Goal: Information Seeking & Learning: Learn about a topic

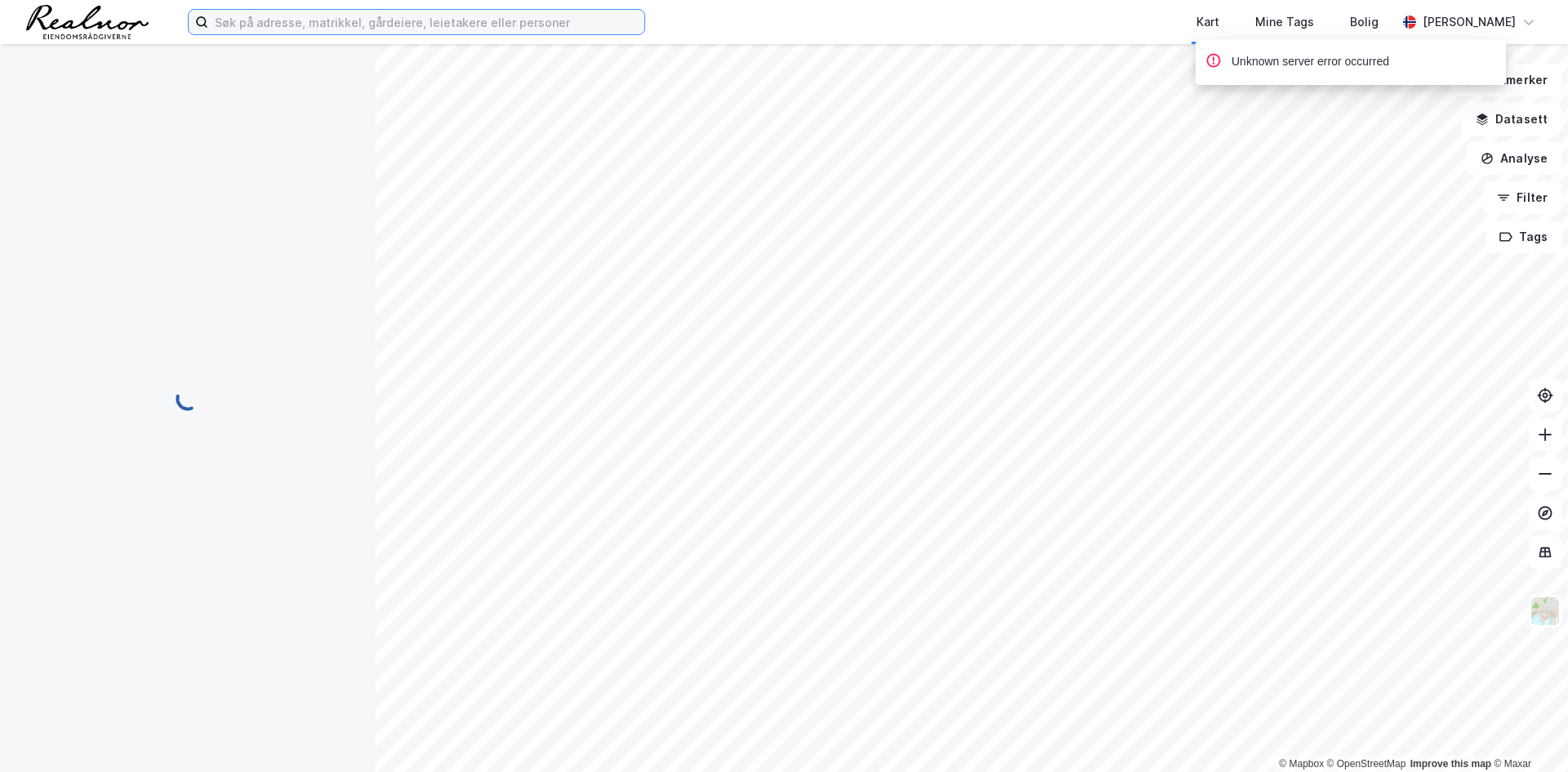
click at [489, 27] on input at bounding box center [427, 22] width 436 height 24
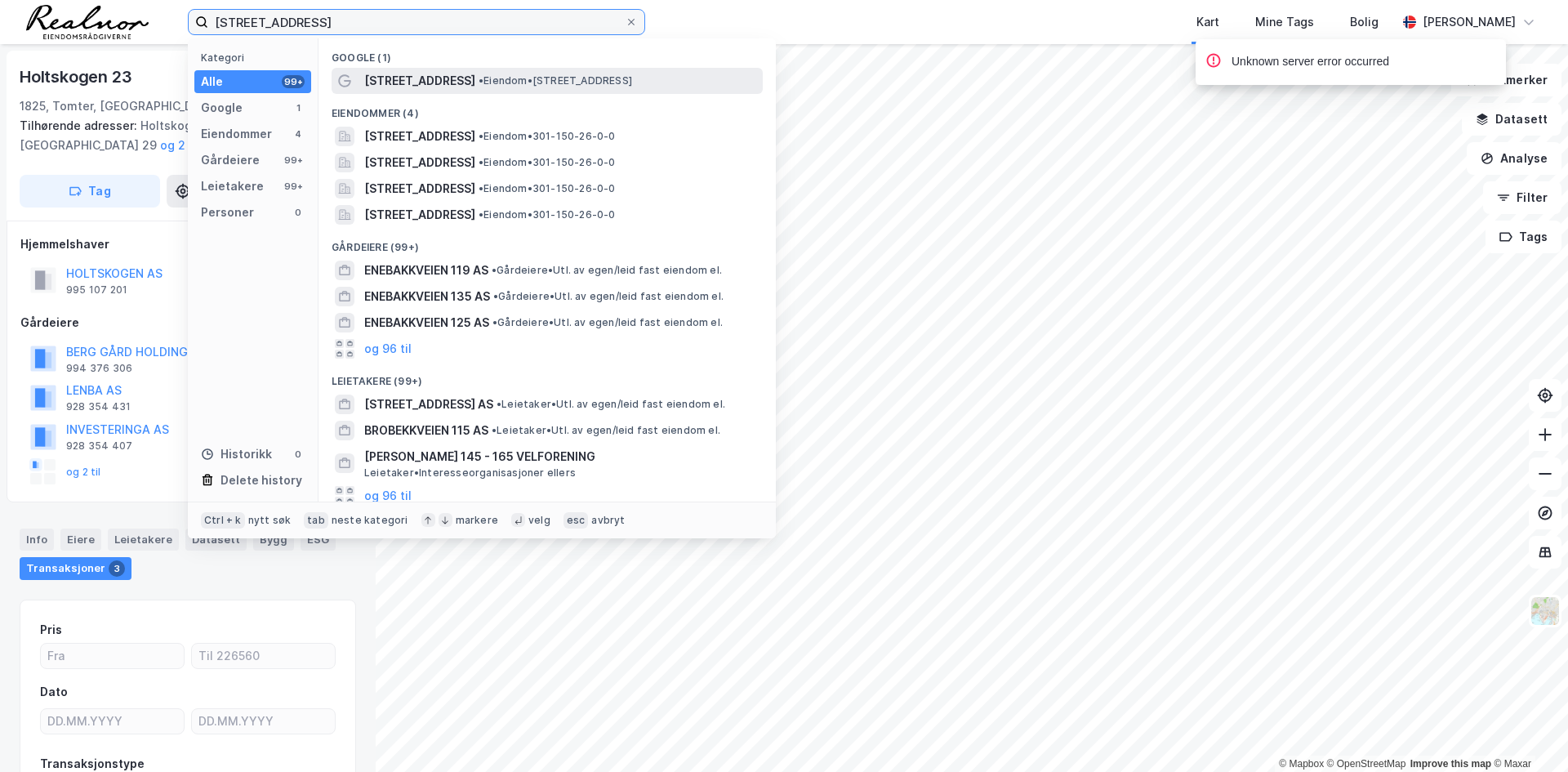
type input "[STREET_ADDRESS]"
click at [415, 83] on span "[STREET_ADDRESS]" at bounding box center [420, 80] width 111 height 20
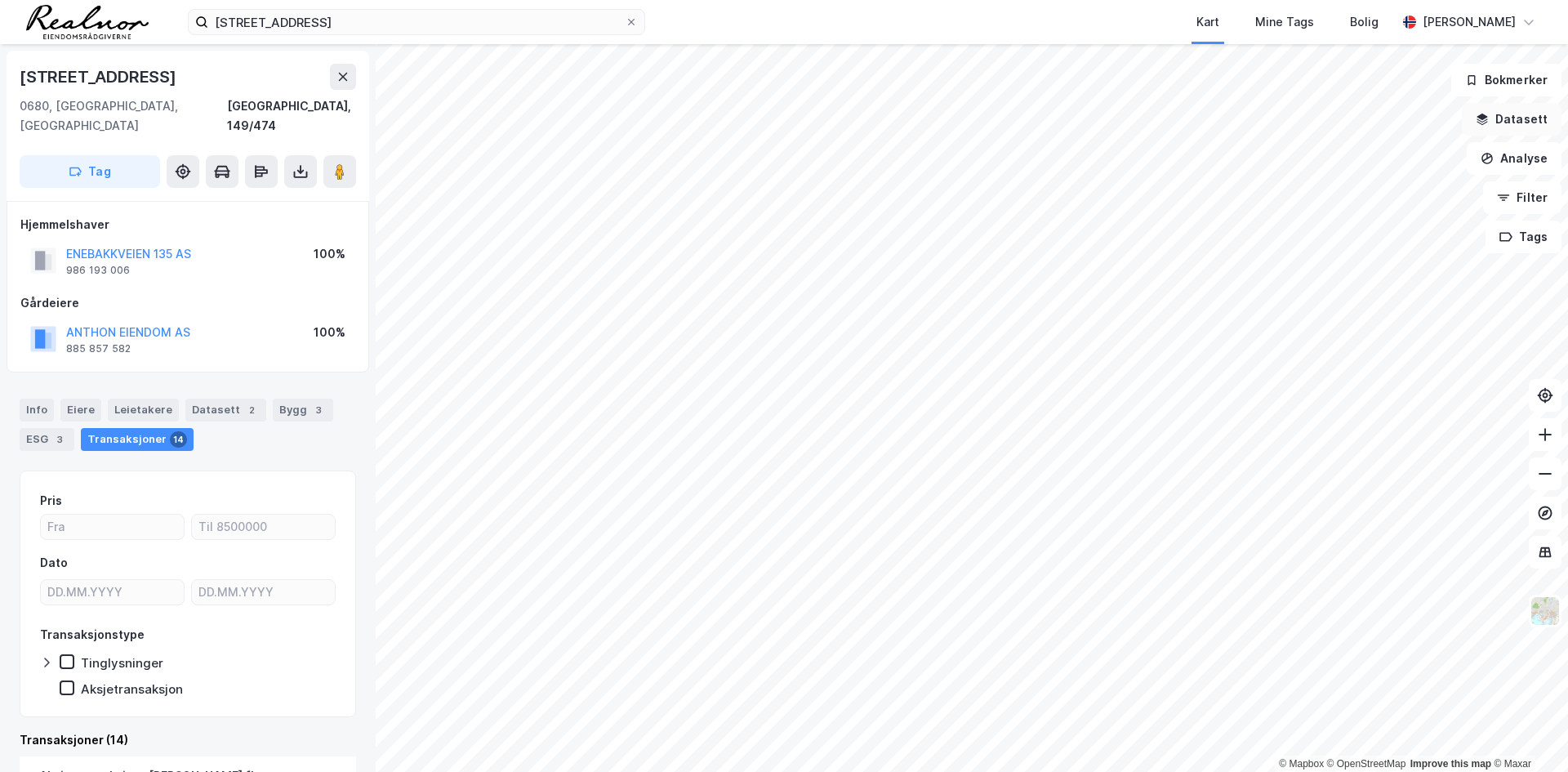
click at [1521, 113] on button "Datasett" at bounding box center [1512, 119] width 100 height 33
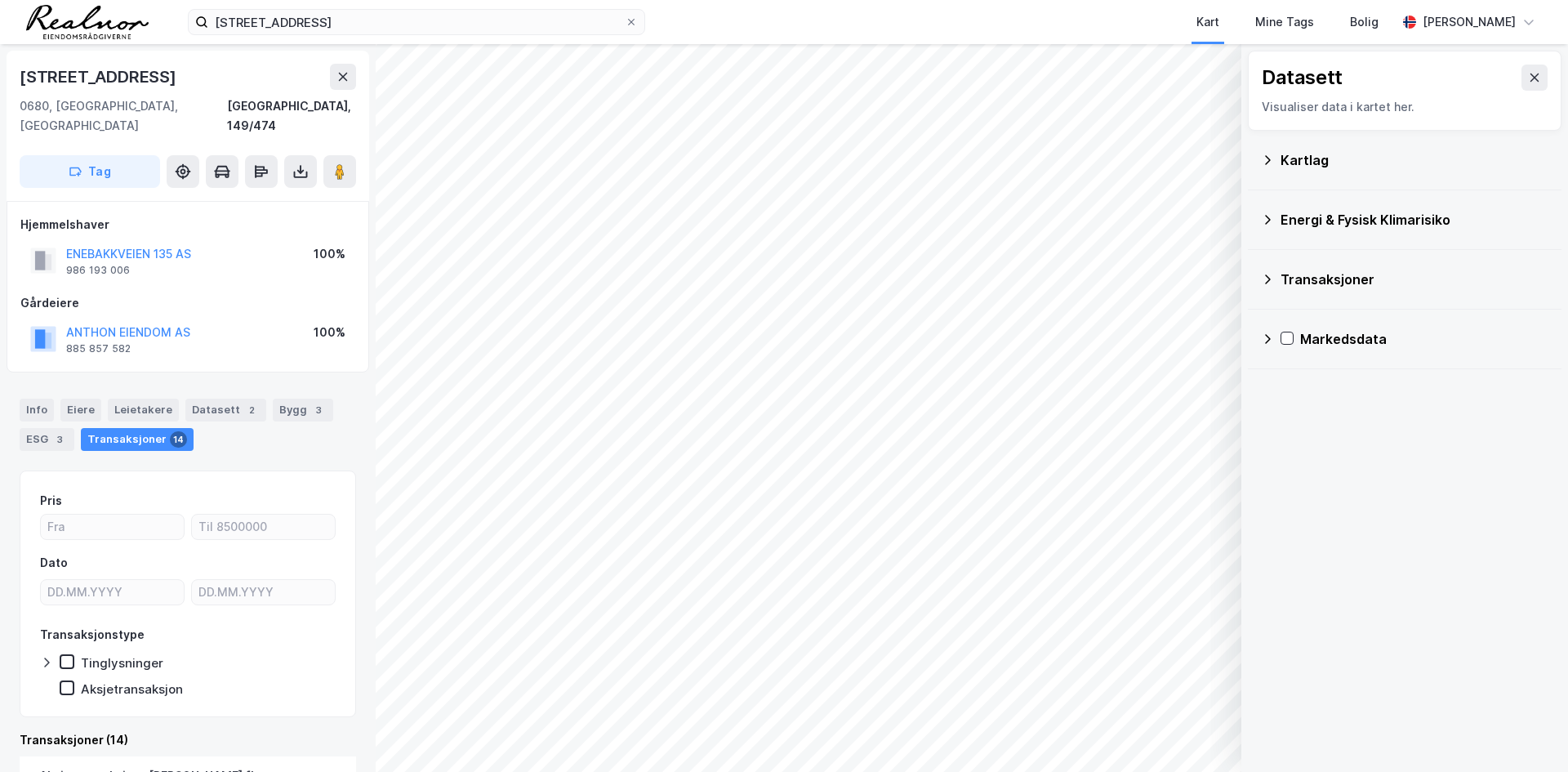
click at [1304, 158] on div "Kartlag" at bounding box center [1415, 160] width 268 height 20
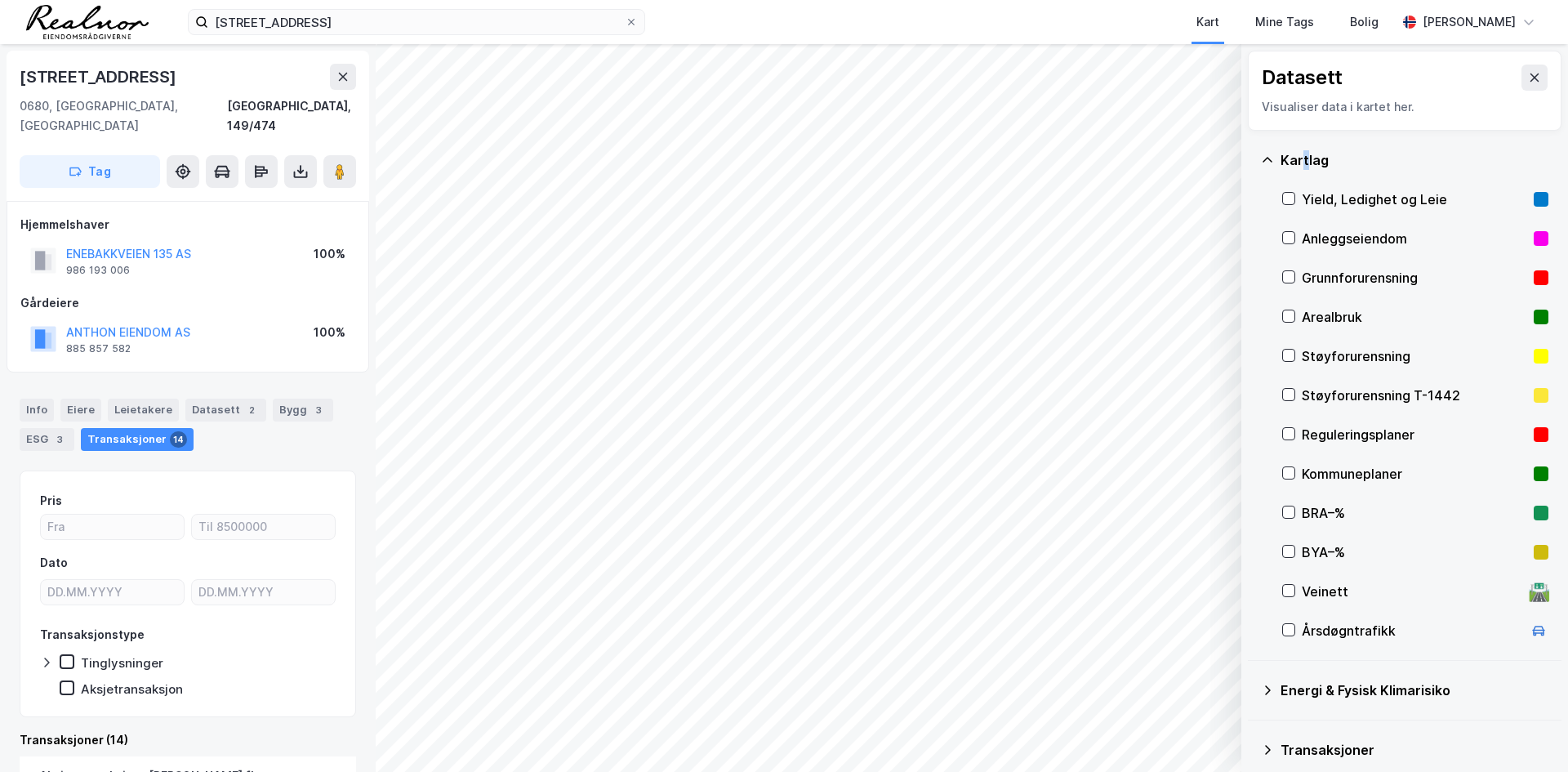
scroll to position [74, 0]
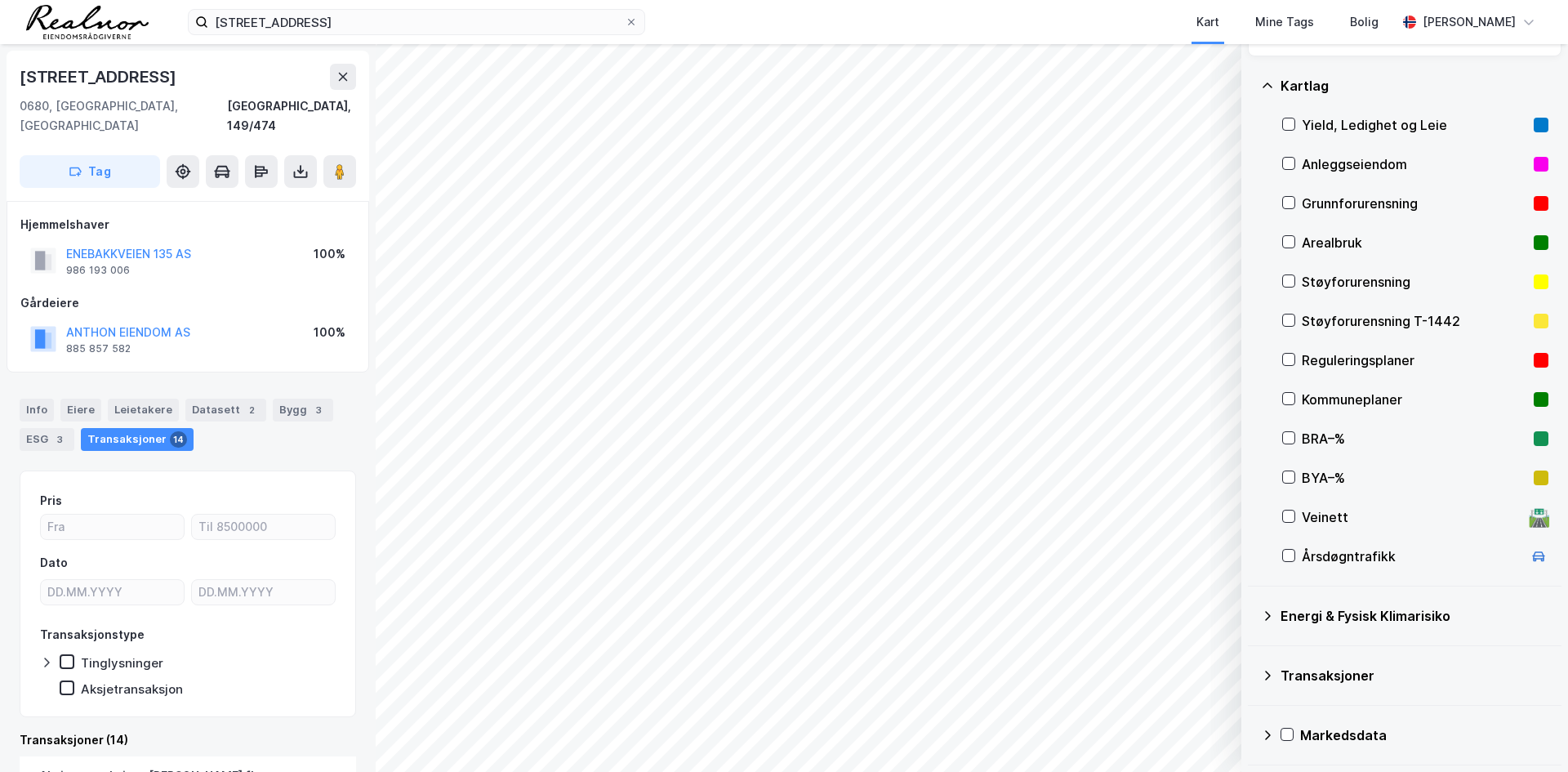
click at [1274, 617] on div "Energi & Fysisk Klimarisiko" at bounding box center [1405, 616] width 288 height 39
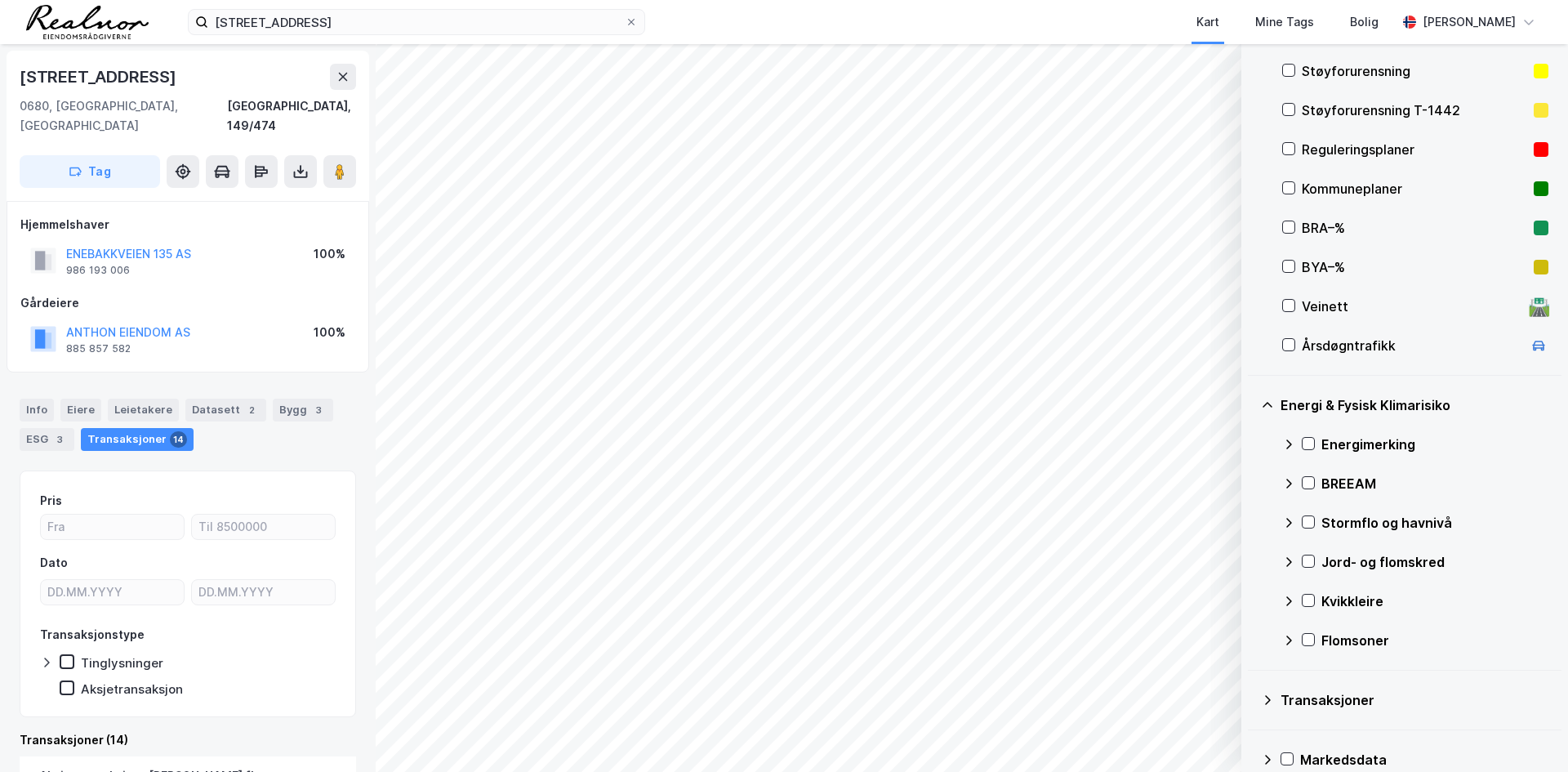
scroll to position [310, 0]
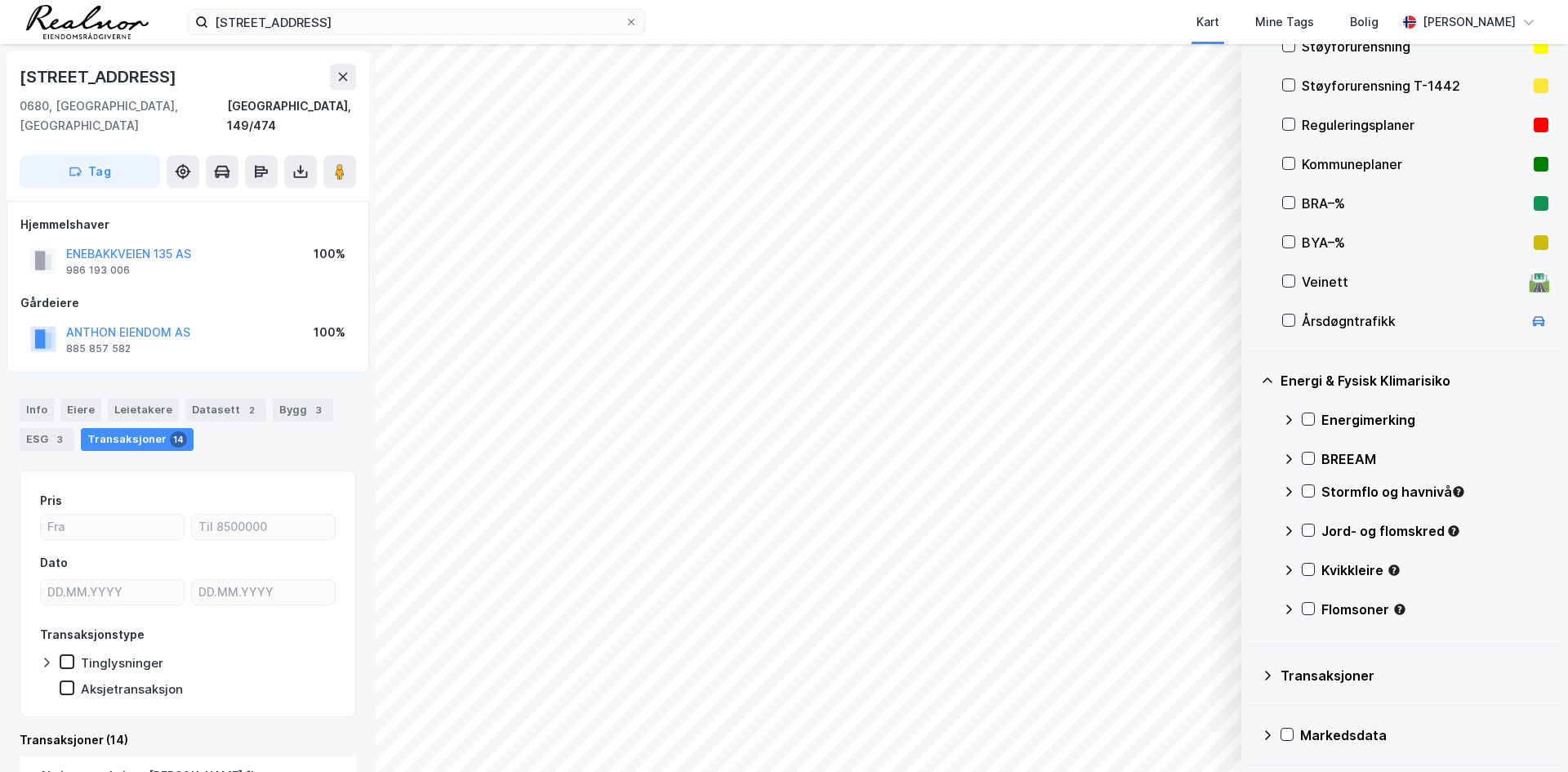
click at [1274, 665] on div "Transaksjoner" at bounding box center [1405, 675] width 288 height 39
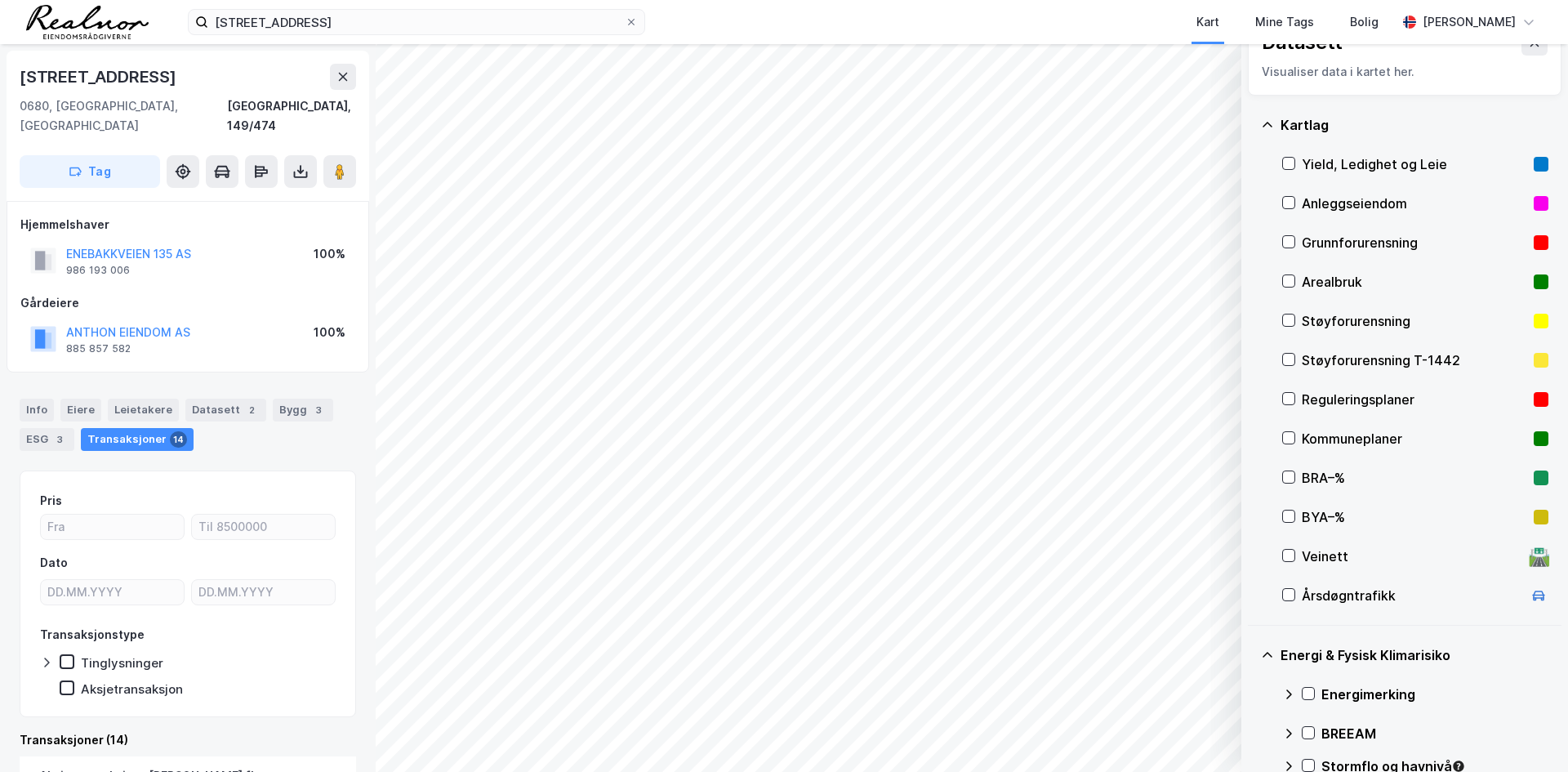
scroll to position [0, 0]
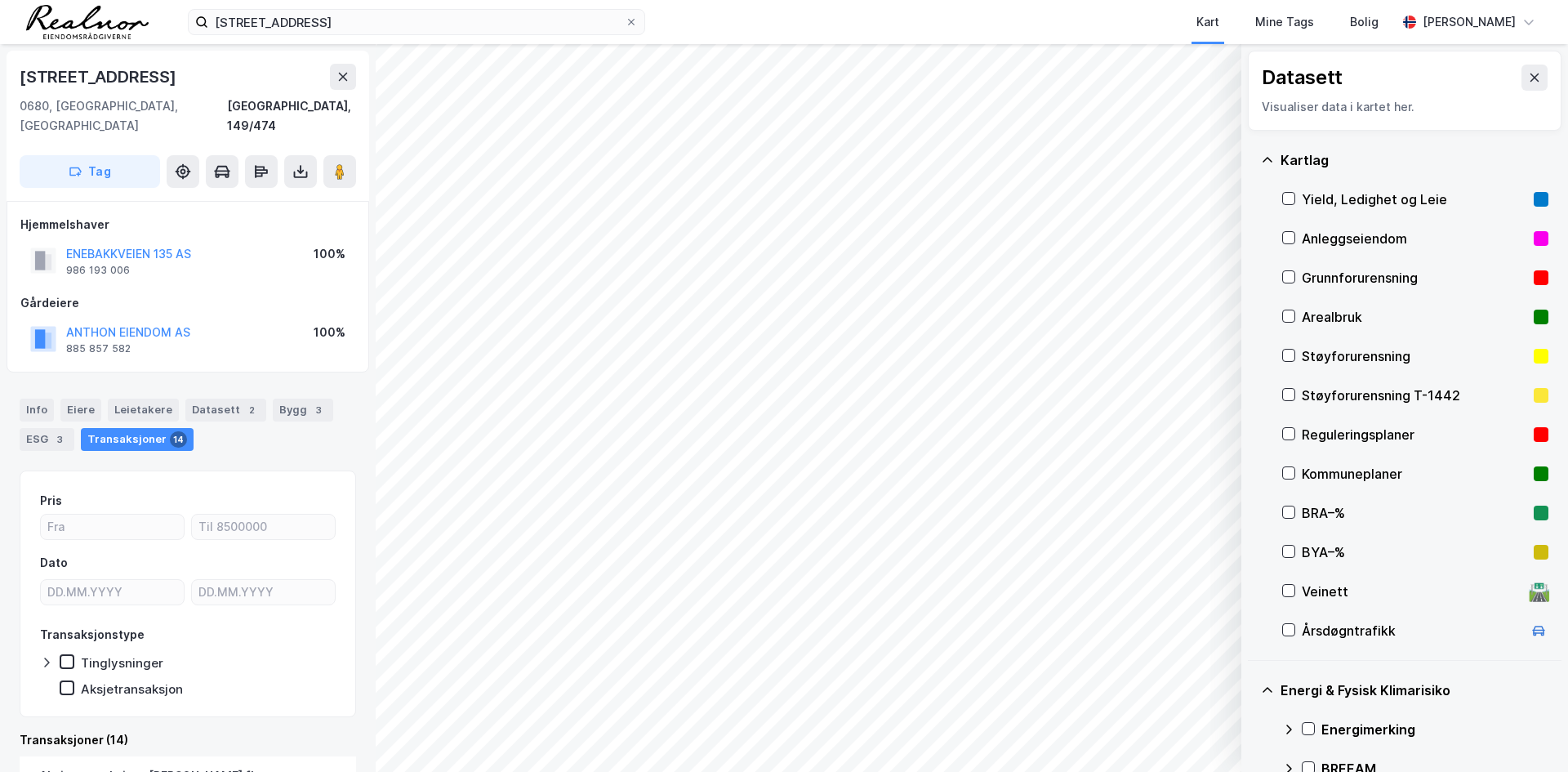
click at [1271, 155] on icon at bounding box center [1267, 160] width 13 height 13
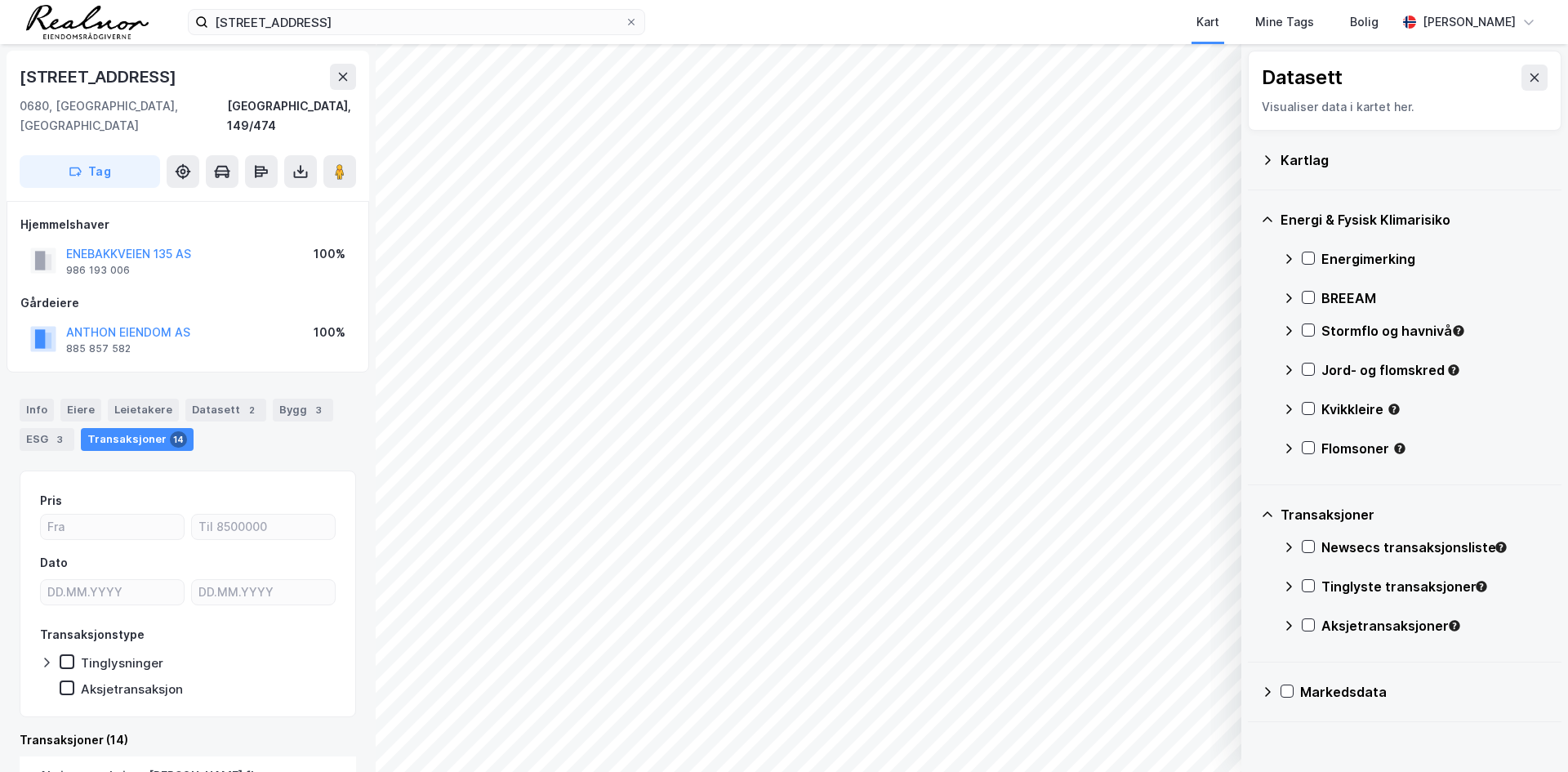
click at [1267, 215] on icon at bounding box center [1267, 219] width 13 height 13
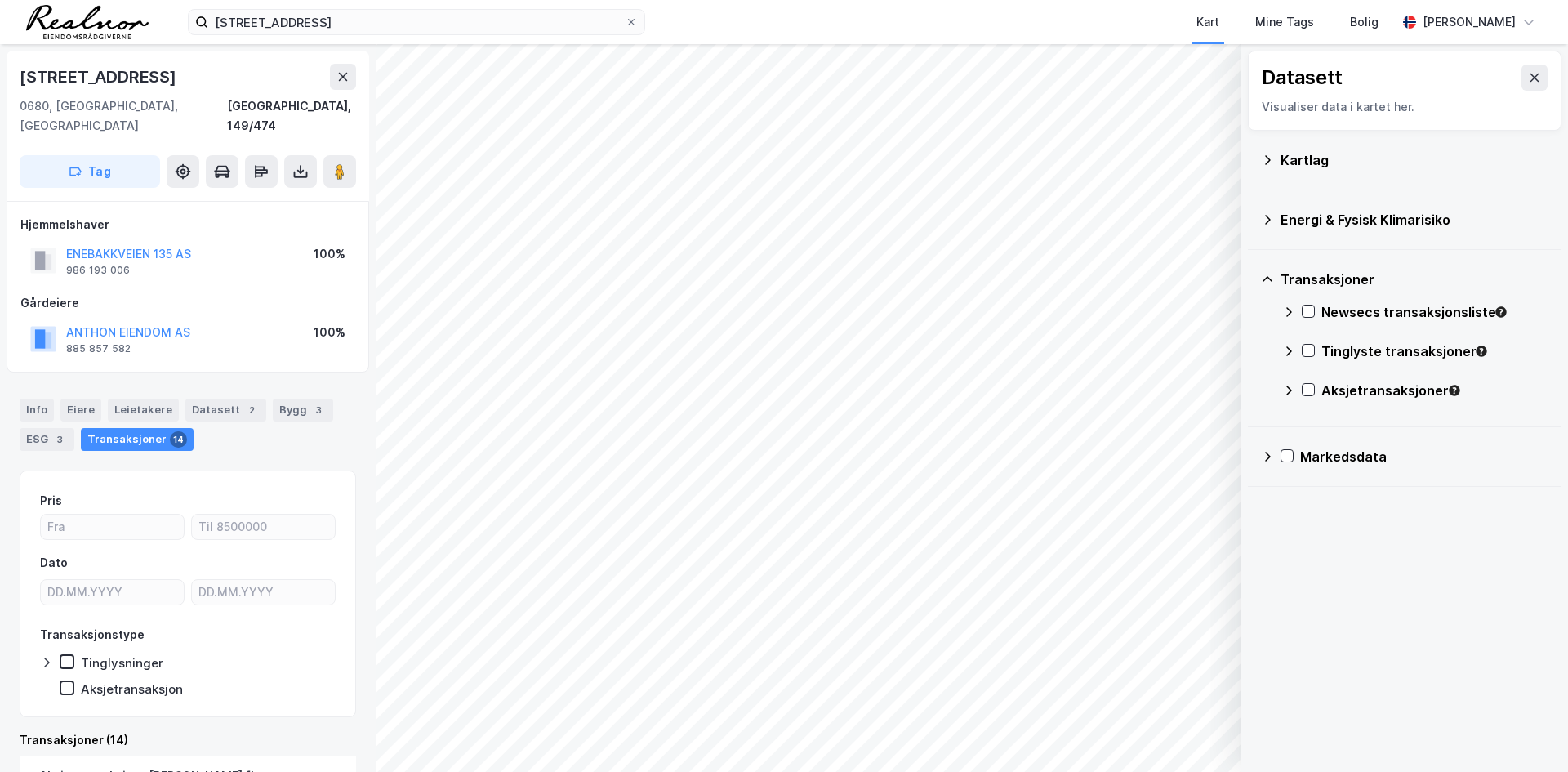
click at [1266, 270] on div "Transaksjoner" at bounding box center [1405, 279] width 288 height 39
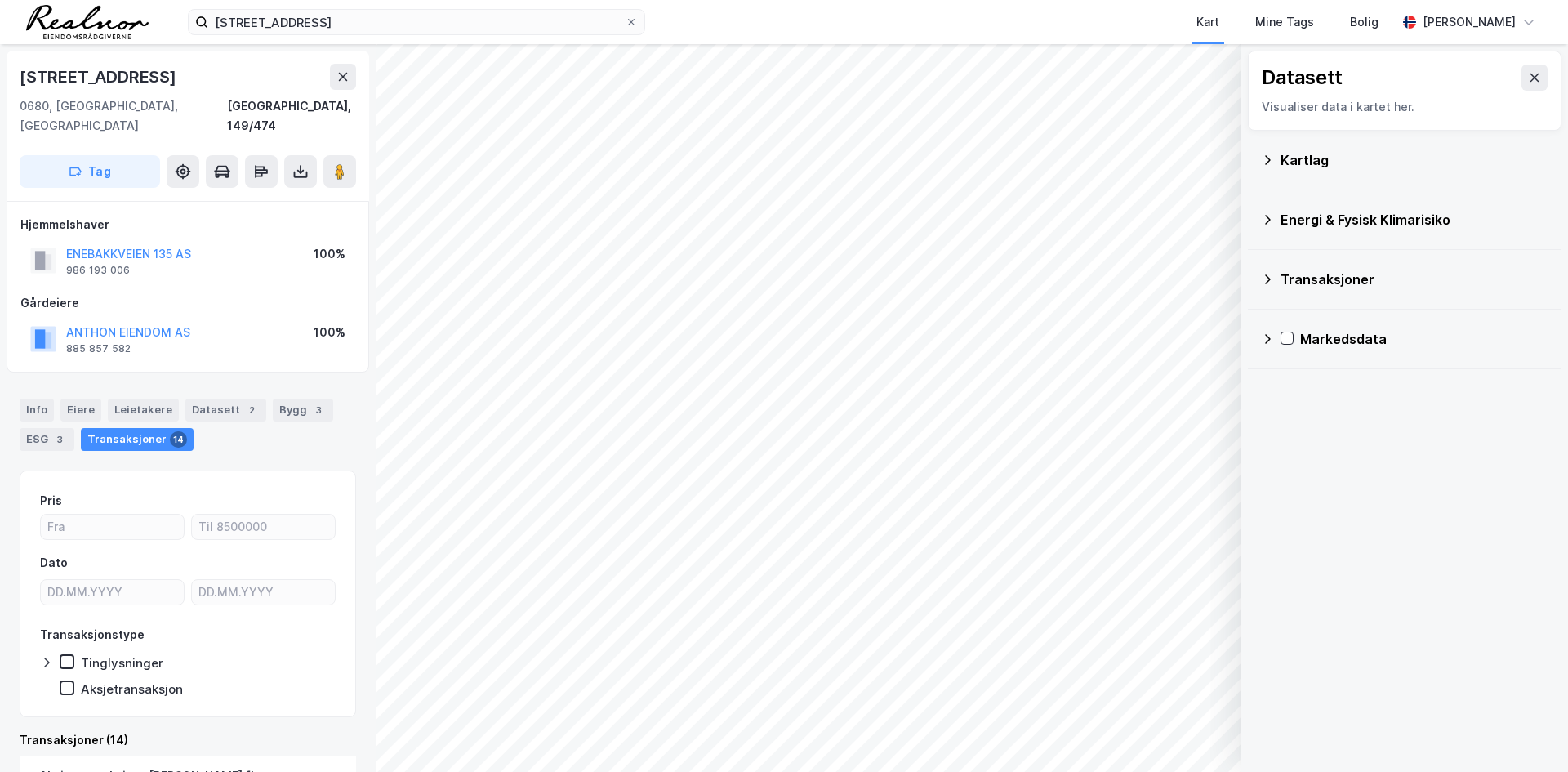
click at [1272, 348] on div "Markedsdata" at bounding box center [1405, 338] width 288 height 39
click at [1295, 460] on icon at bounding box center [1289, 456] width 13 height 13
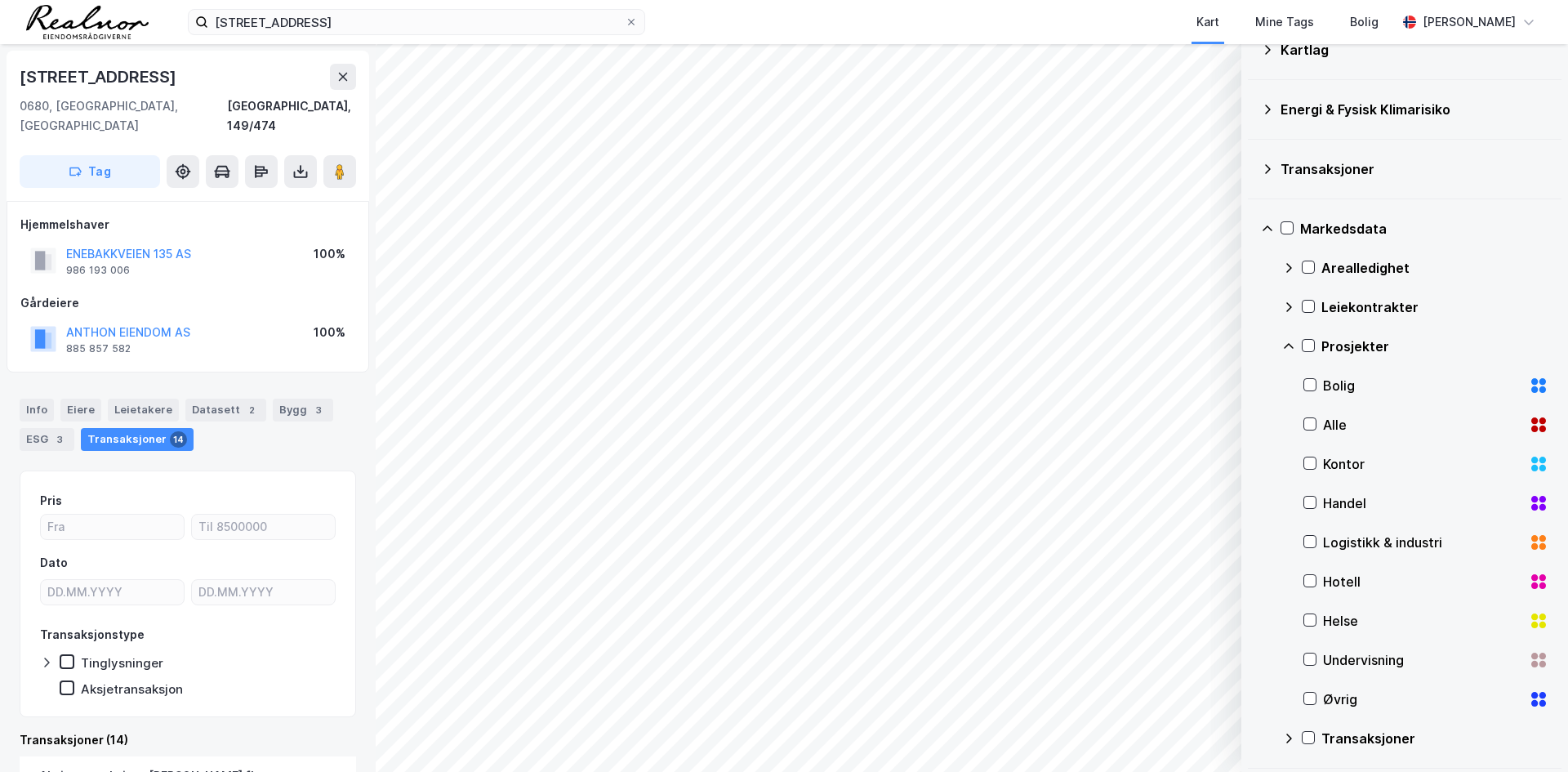
scroll to position [114, 0]
click at [1346, 624] on div "Helse" at bounding box center [1422, 618] width 199 height 20
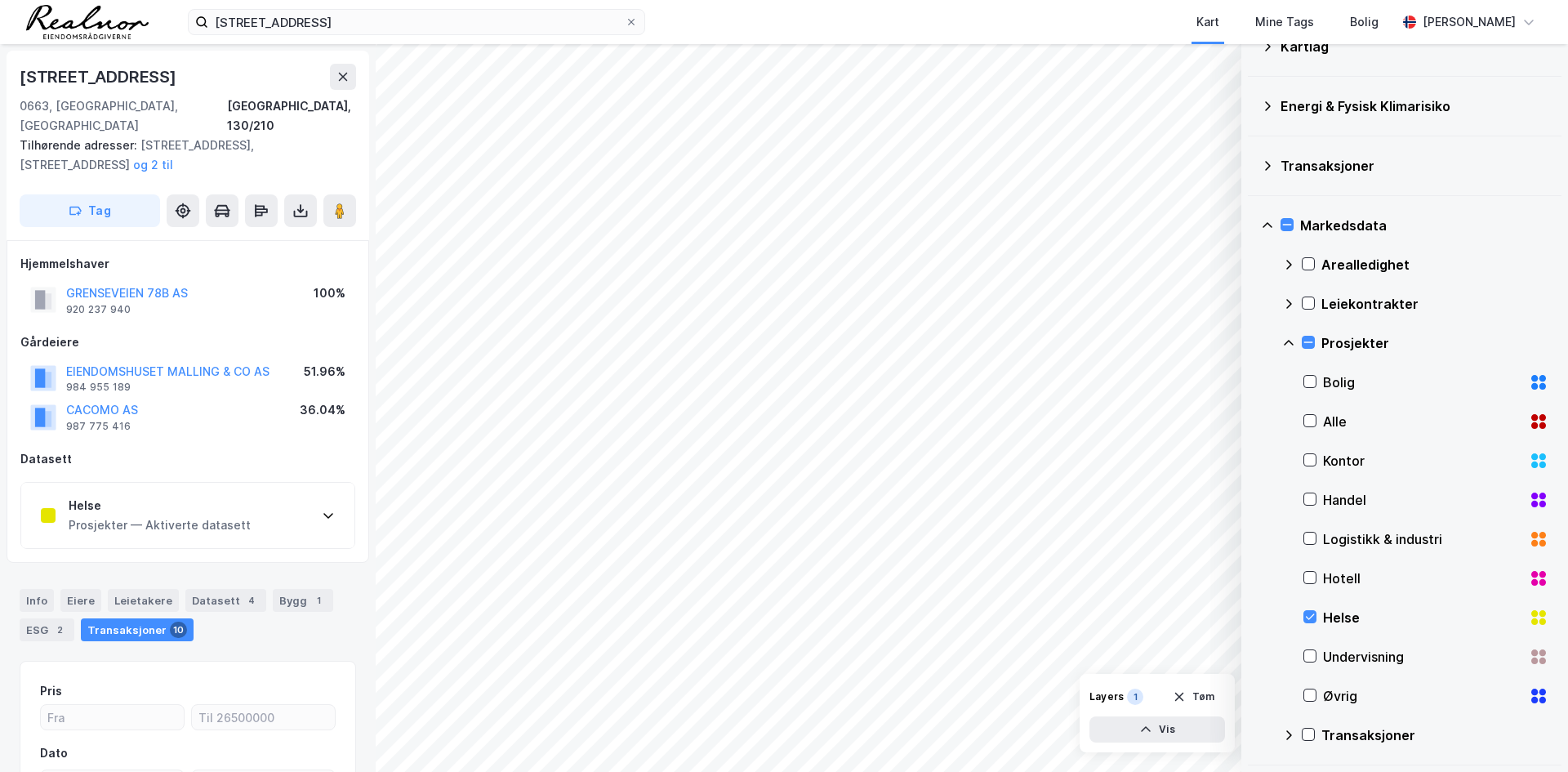
click at [47, 74] on div "[STREET_ADDRESS]" at bounding box center [100, 77] width 160 height 26
drag, startPoint x: 47, startPoint y: 74, endPoint x: 141, endPoint y: 84, distance: 94.5
click at [139, 83] on div "[STREET_ADDRESS]" at bounding box center [100, 77] width 160 height 26
copy div "[STREET_ADDRESS]"
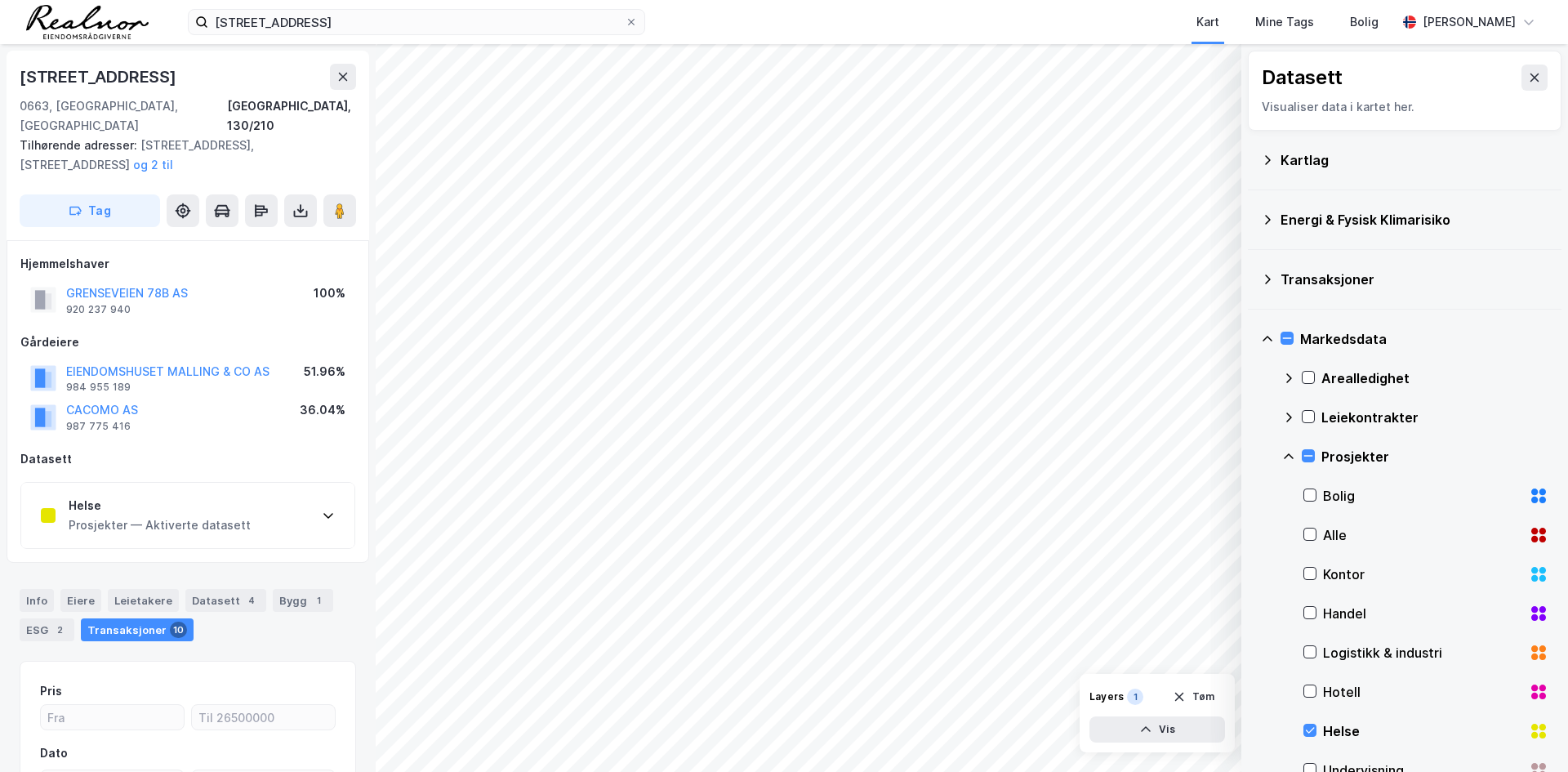
click at [1271, 162] on icon at bounding box center [1267, 160] width 13 height 13
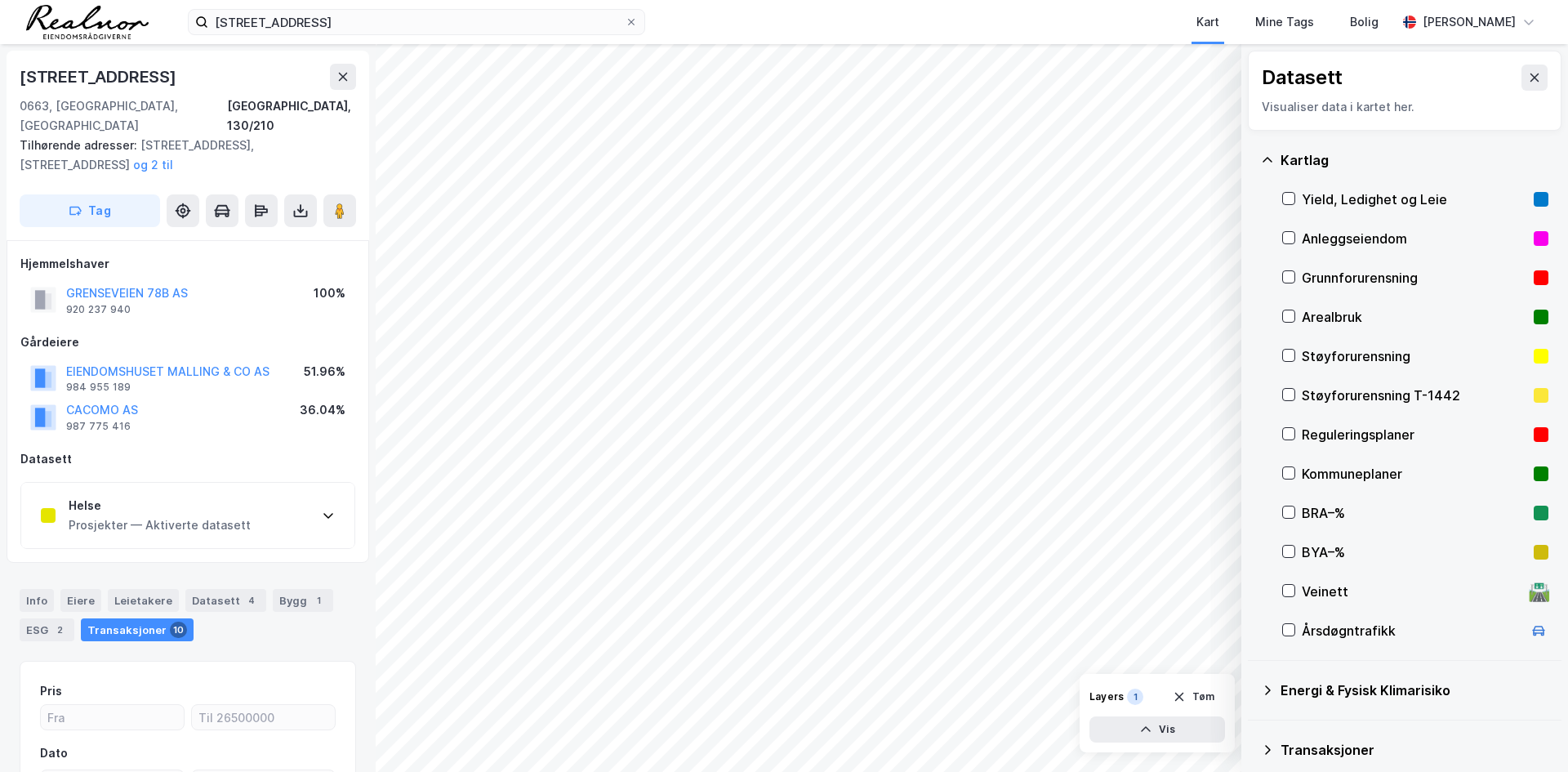
scroll to position [82, 0]
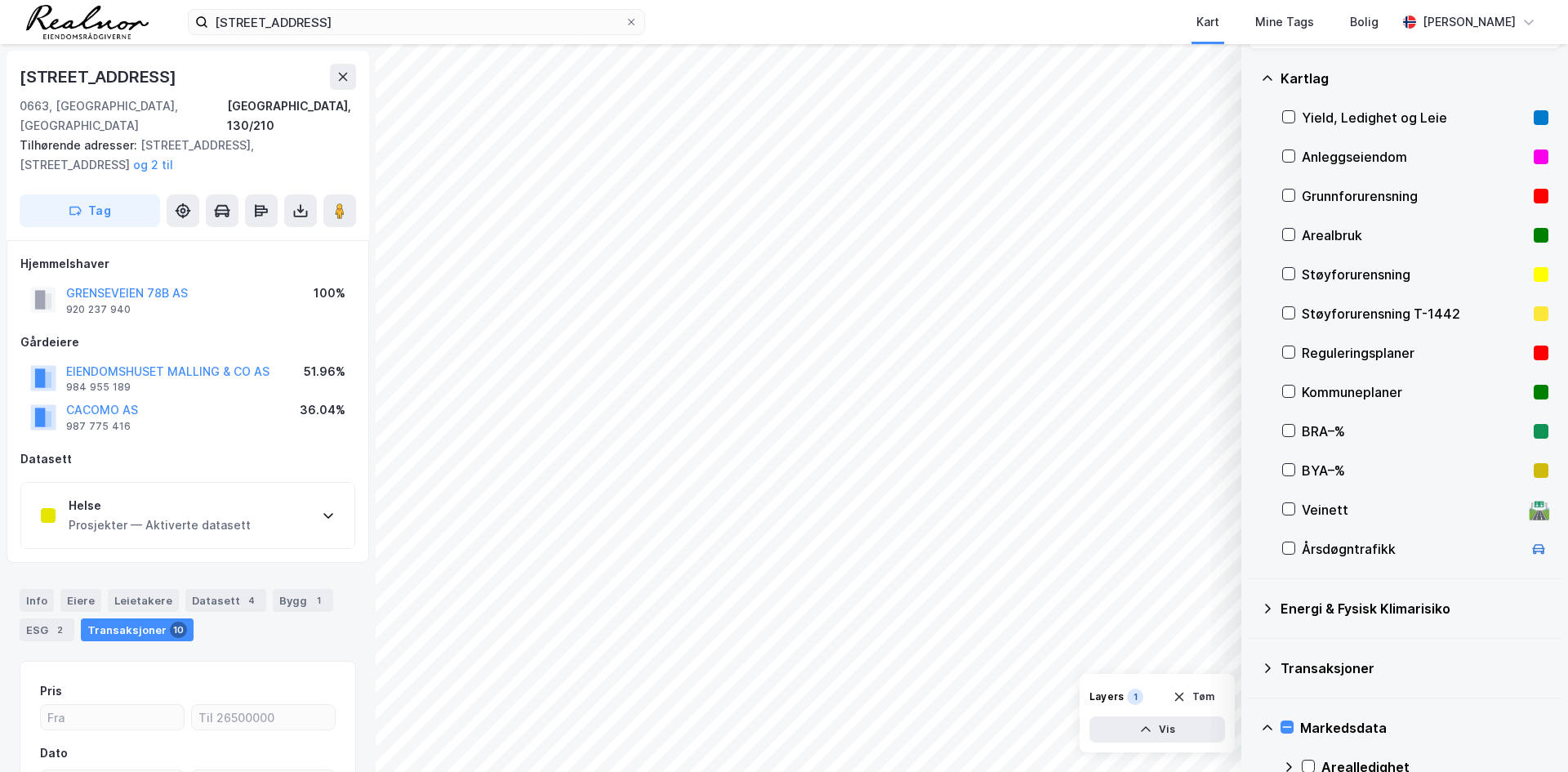
click at [1280, 612] on div "Energi & Fysisk Klimarisiko" at bounding box center [1405, 608] width 288 height 39
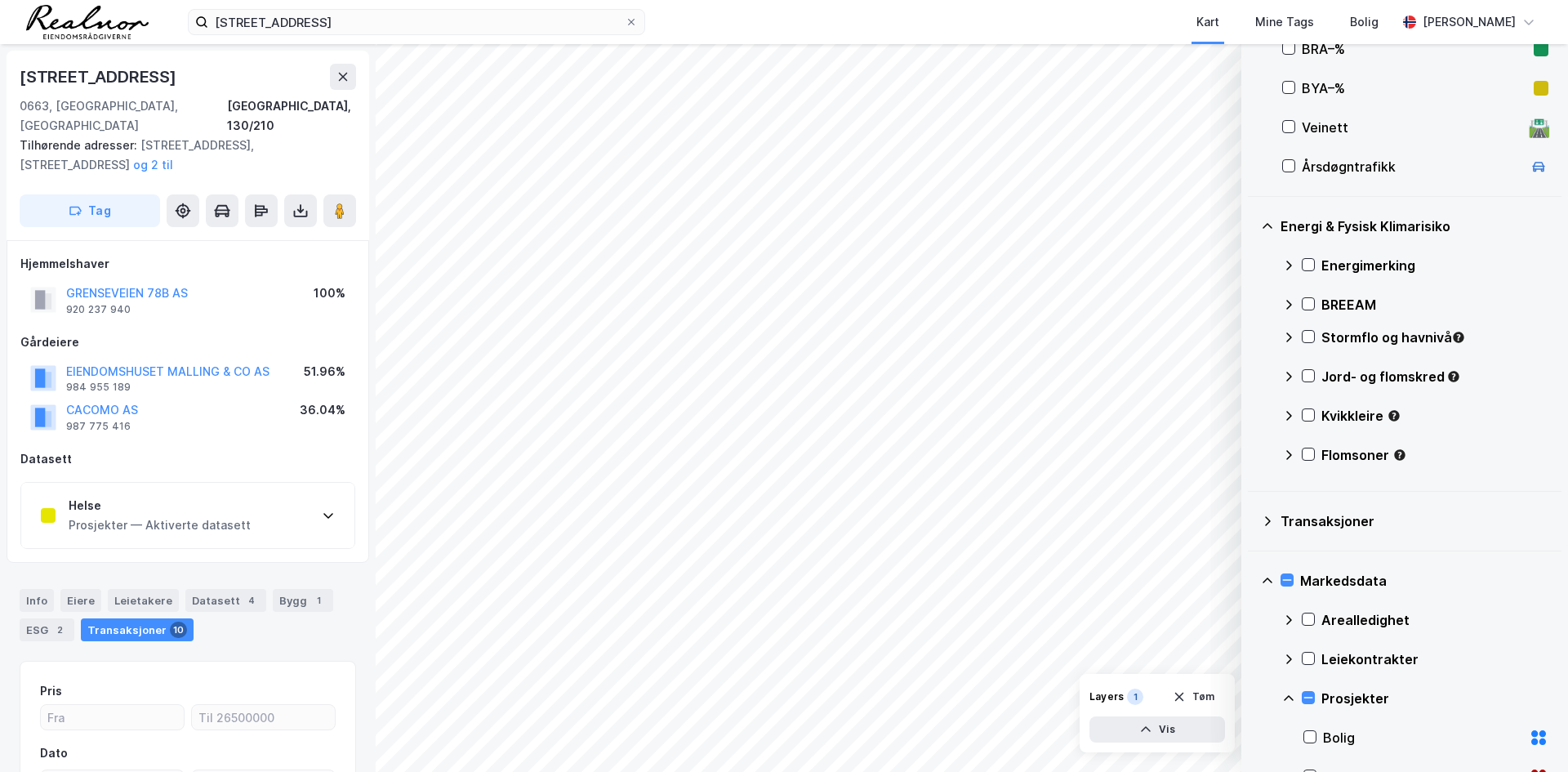
scroll to position [491, 0]
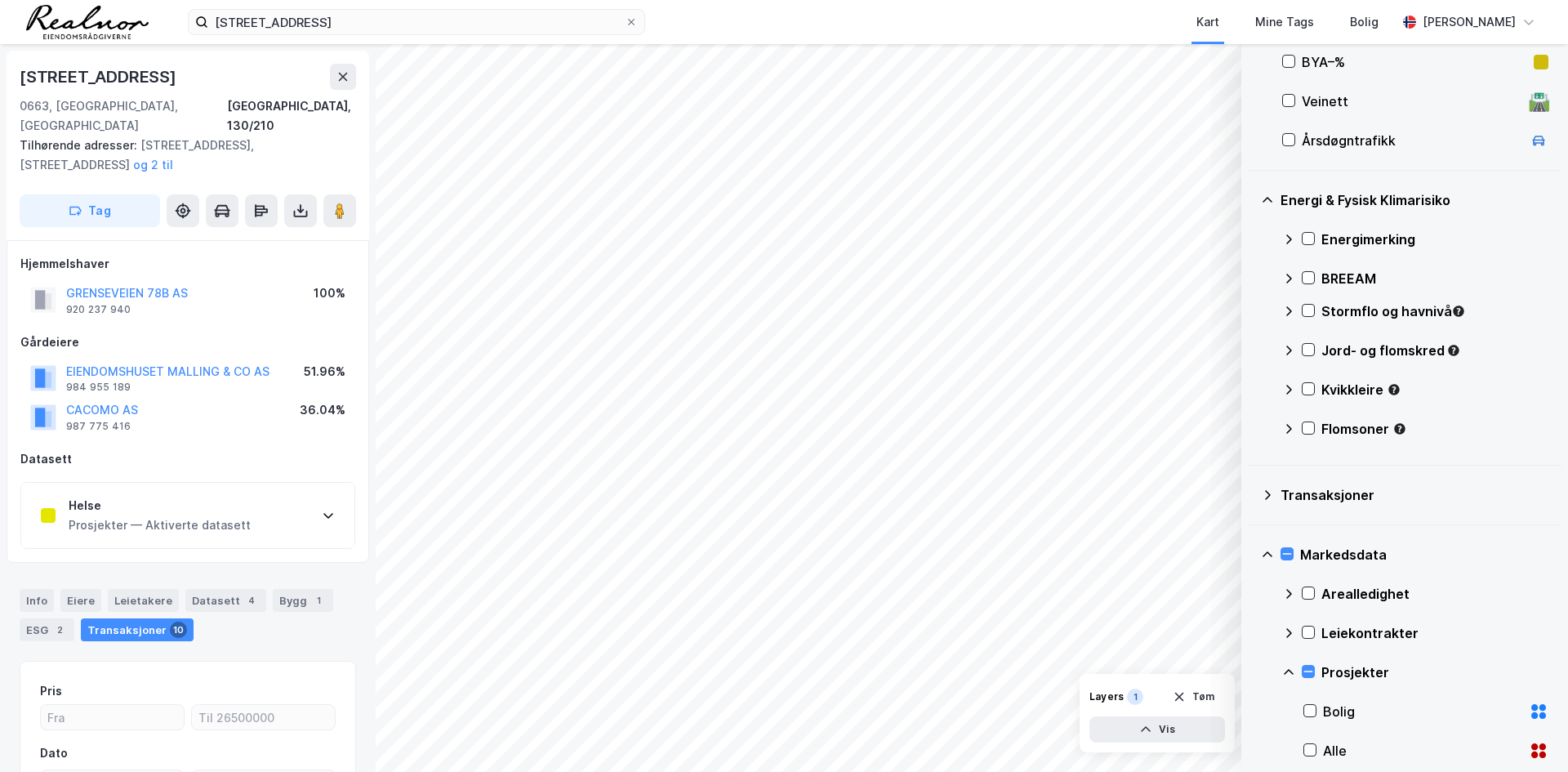
click at [1260, 514] on div "Transaksjoner" at bounding box center [1405, 495] width 314 height 60
click at [1261, 505] on div "Transaksjoner" at bounding box center [1405, 494] width 288 height 39
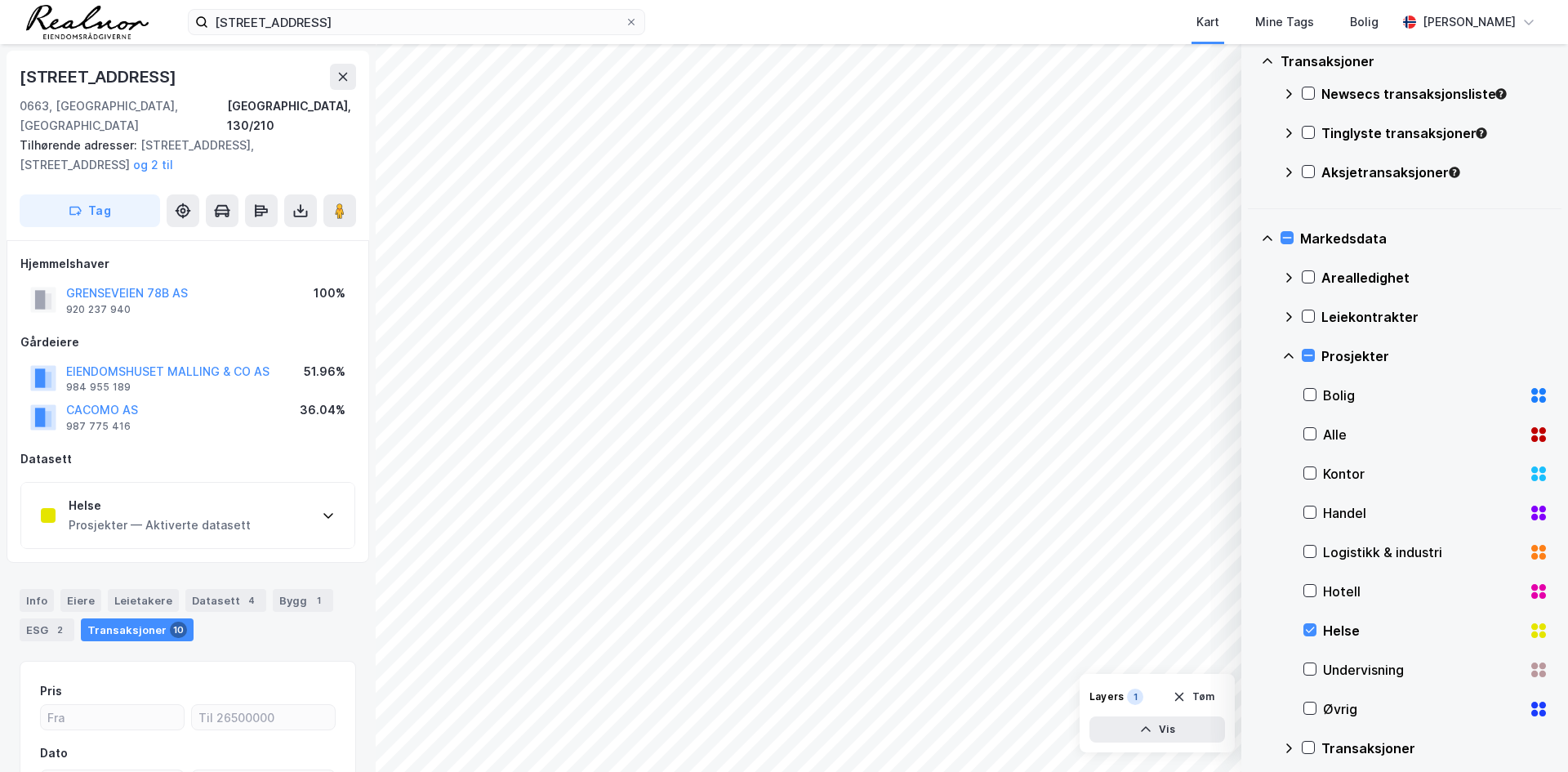
scroll to position [938, 0]
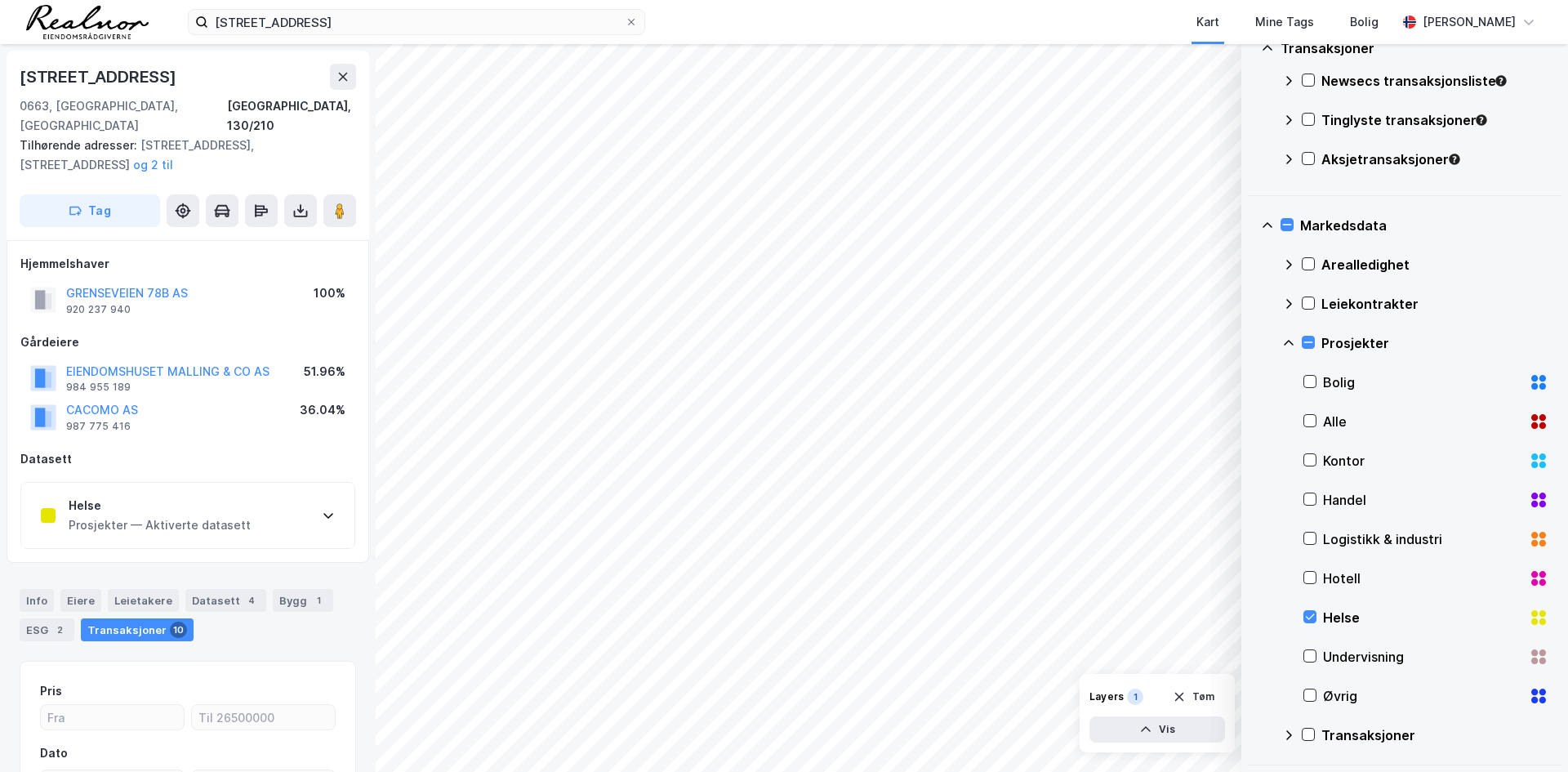
click at [1320, 375] on div "Bolig" at bounding box center [1426, 382] width 245 height 39
click at [1312, 417] on icon at bounding box center [1309, 420] width 11 height 11
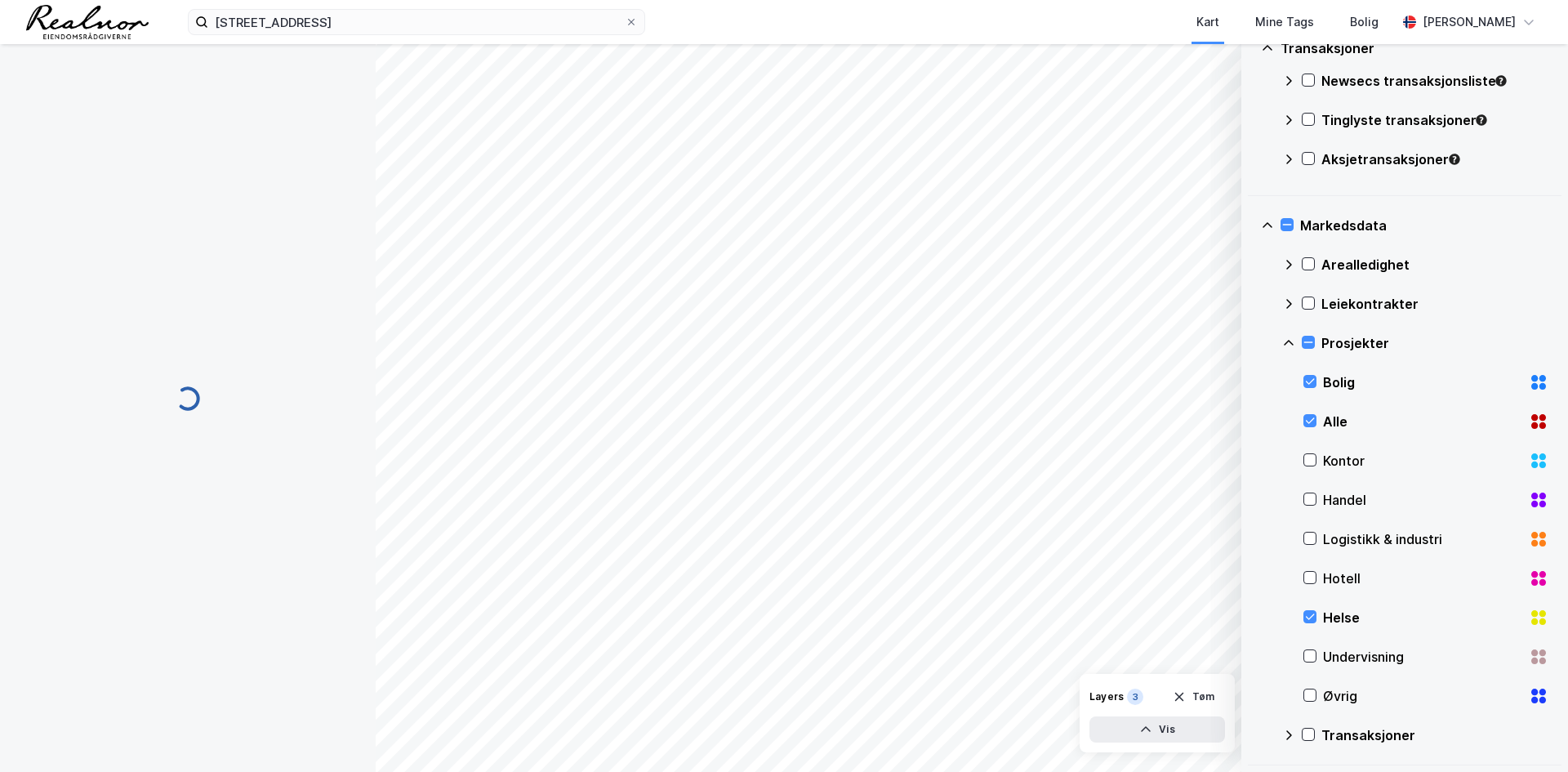
click at [1315, 449] on div "Kontor" at bounding box center [1426, 461] width 245 height 39
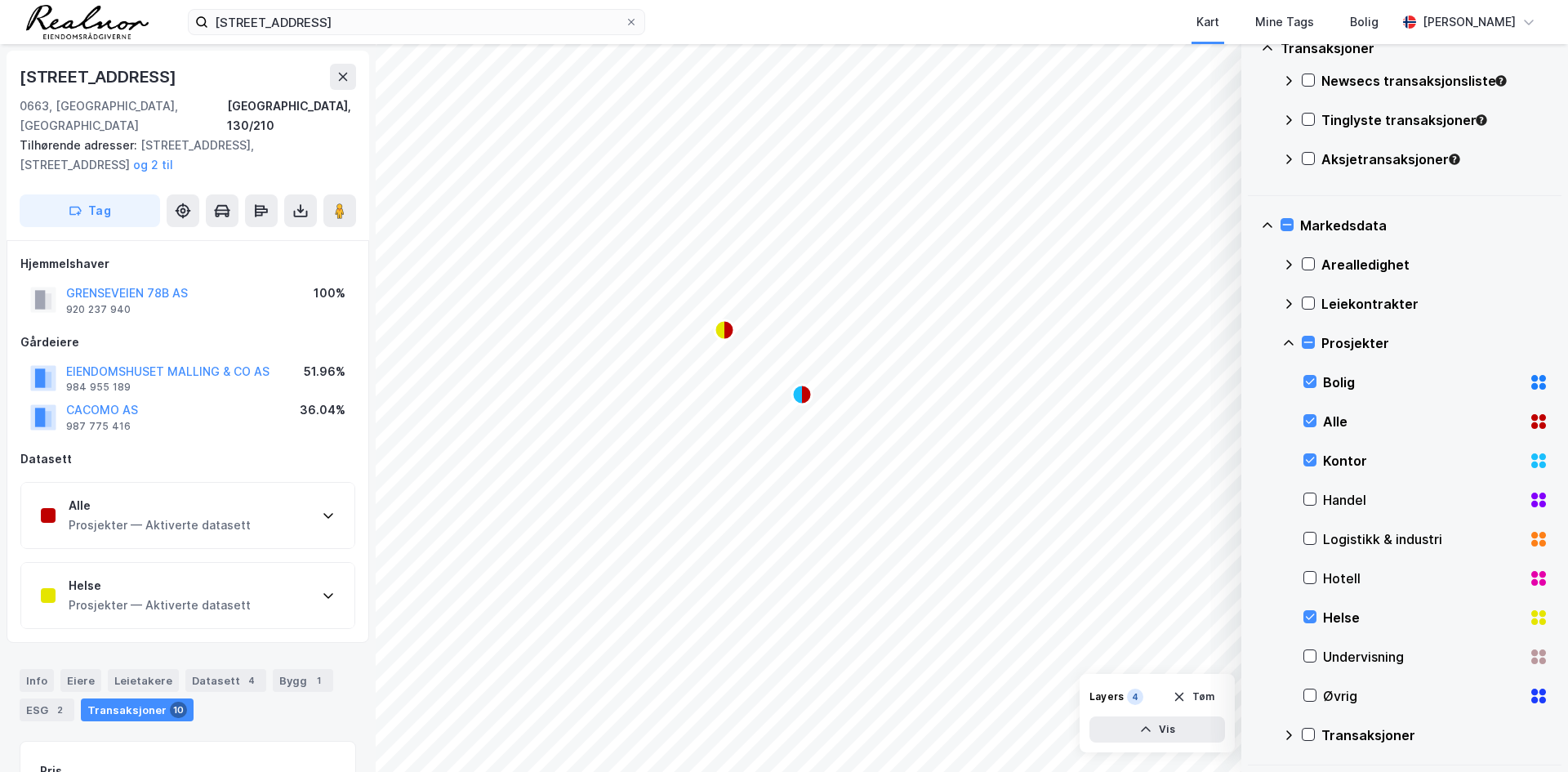
click at [1322, 489] on div "Handel" at bounding box center [1426, 499] width 245 height 39
click at [1319, 541] on div "Logistikk & industri" at bounding box center [1426, 539] width 245 height 39
click at [1316, 563] on div "Hotell" at bounding box center [1426, 578] width 245 height 39
click at [1338, 666] on div "Undervisning" at bounding box center [1422, 656] width 199 height 20
click at [1333, 693] on div "Øvrig" at bounding box center [1422, 696] width 199 height 20
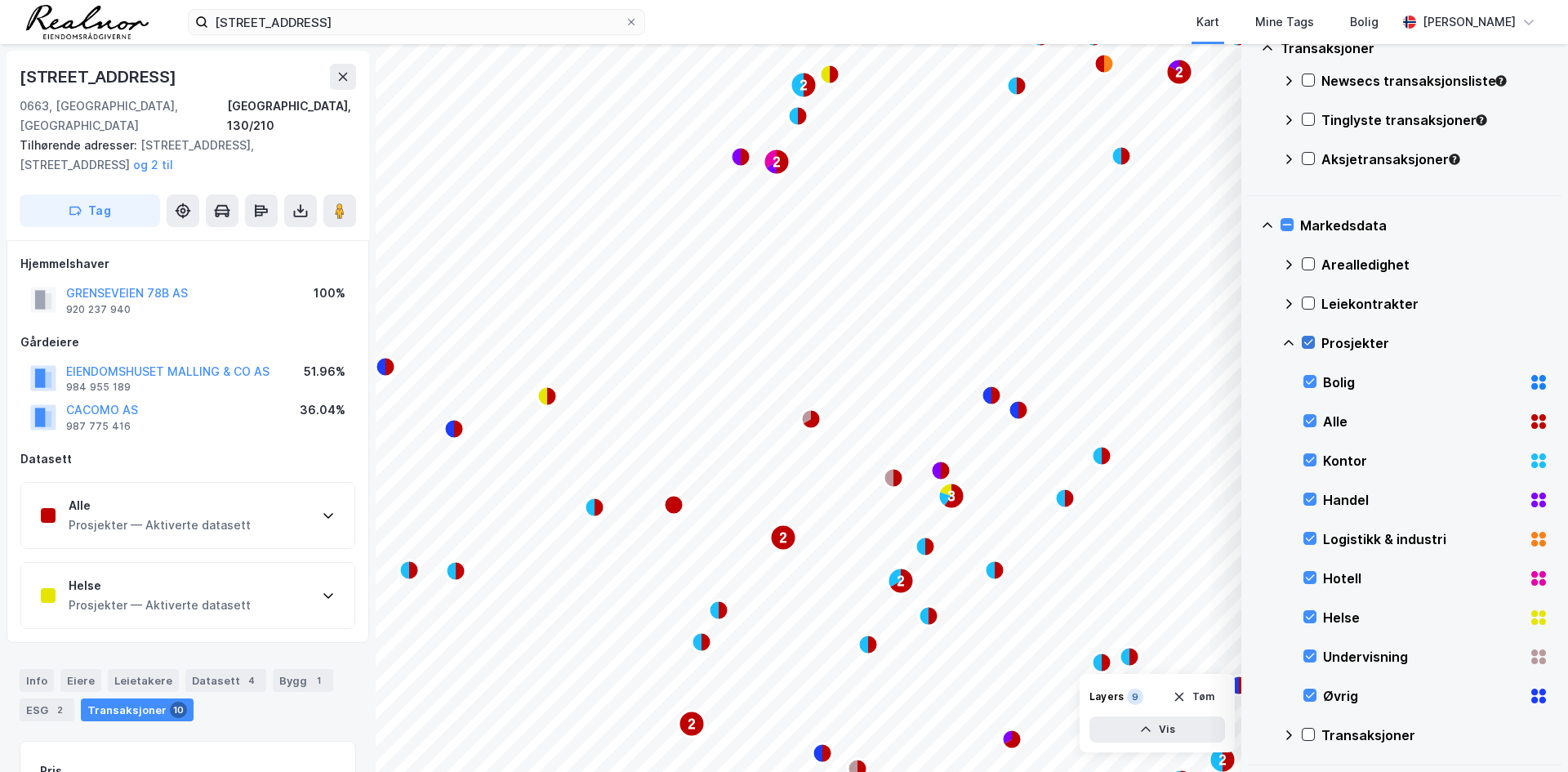
click at [1312, 336] on icon at bounding box center [1308, 342] width 11 height 11
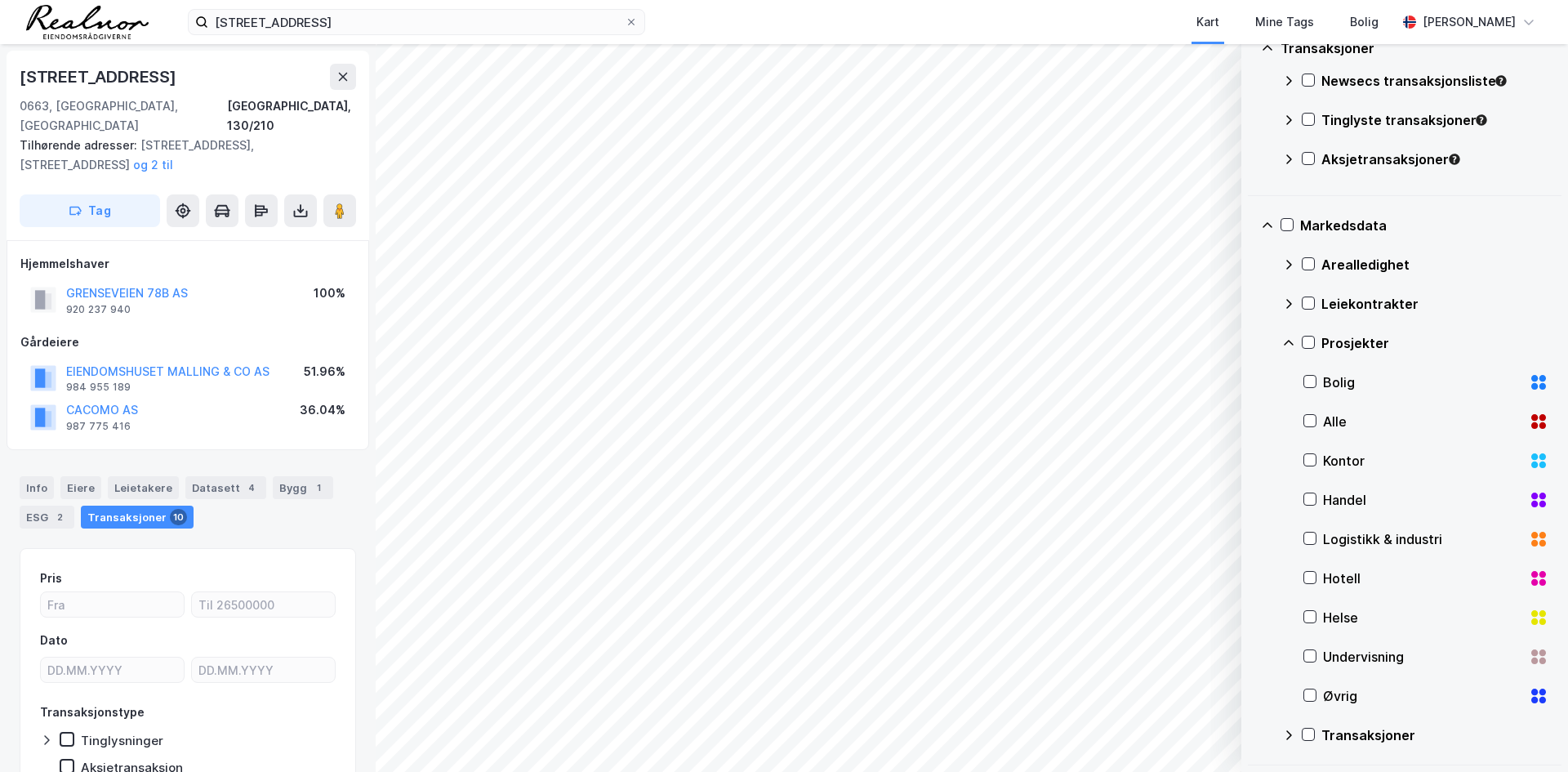
click at [1291, 337] on icon at bounding box center [1289, 342] width 13 height 13
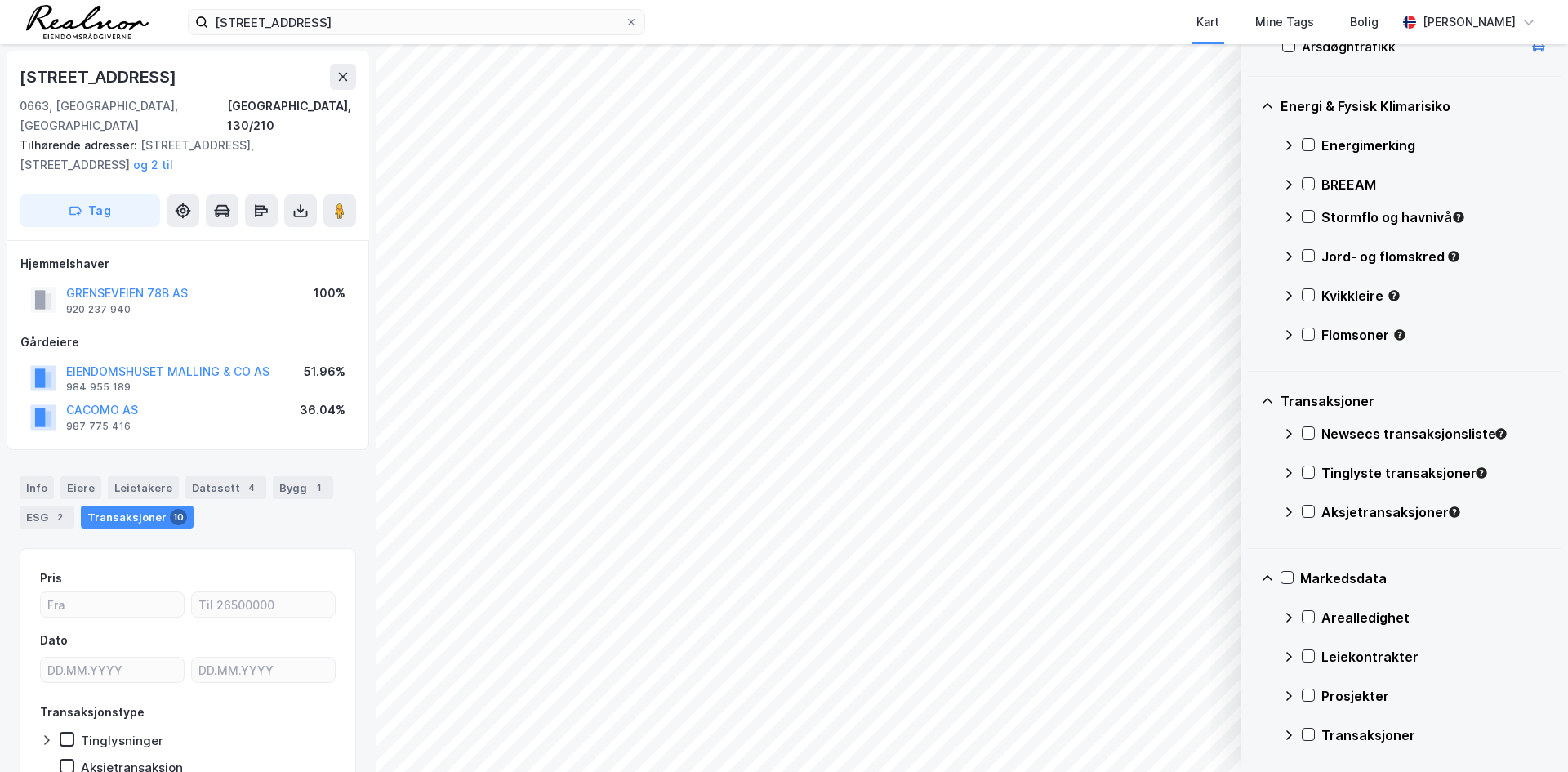
scroll to position [584, 0]
click at [1259, 573] on div "Markedsdata Arealledighet Leiekontrakter Prosjekter Transaksjoner" at bounding box center [1405, 657] width 314 height 217
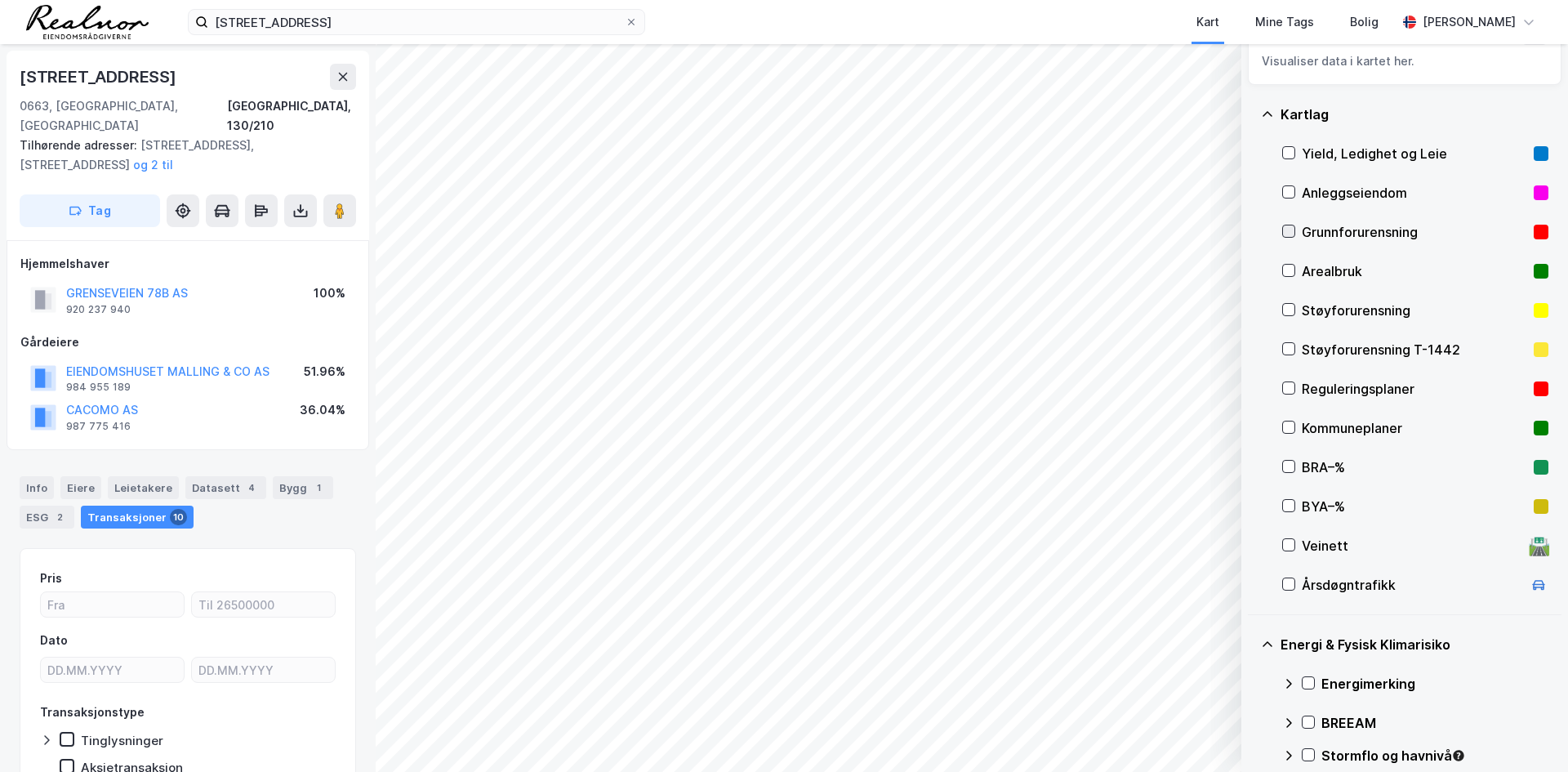
scroll to position [0, 0]
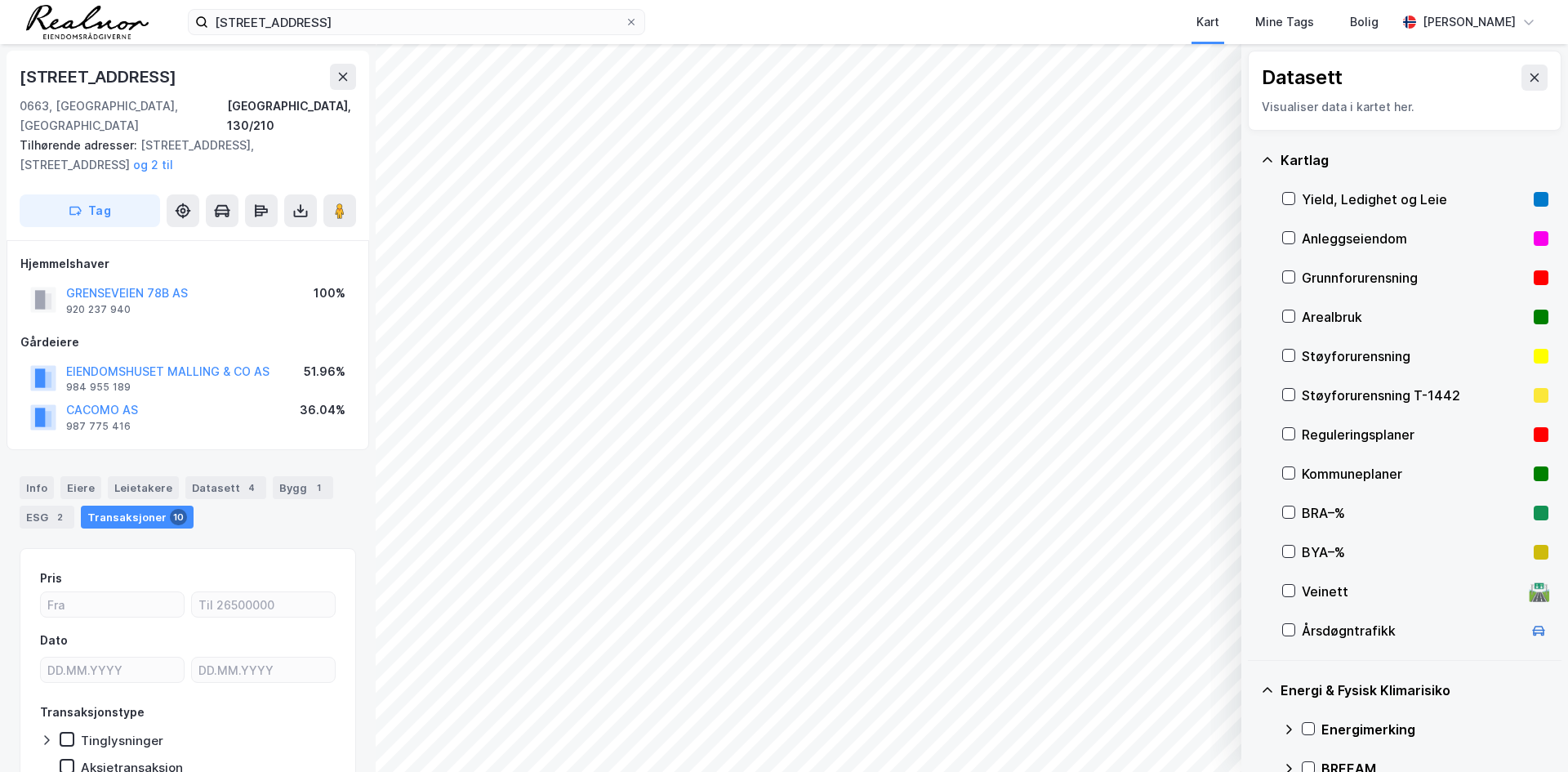
click at [1290, 304] on div "Arealbruk" at bounding box center [1415, 317] width 266 height 39
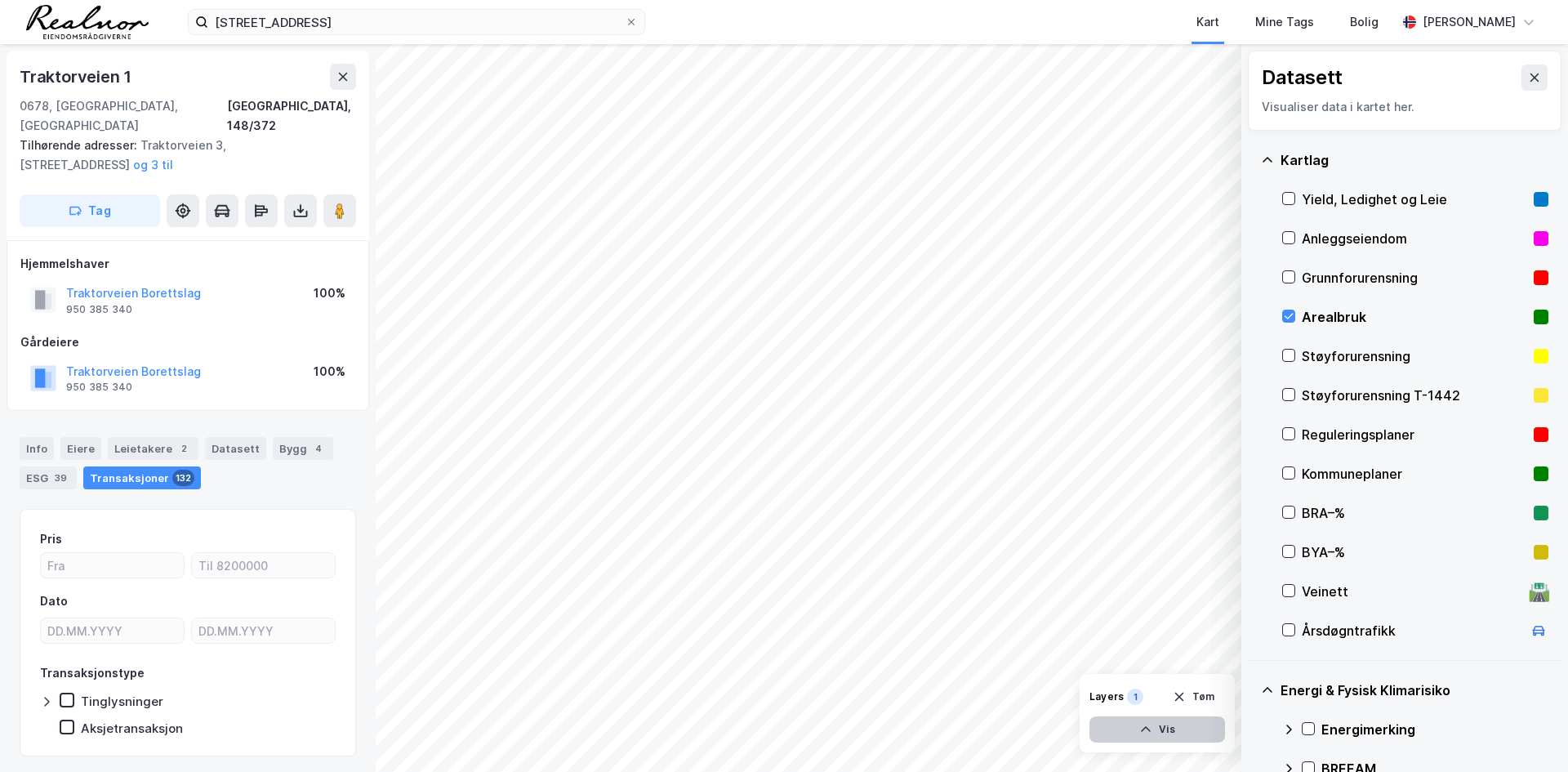
click at [1187, 731] on button "Vis" at bounding box center [1157, 730] width 135 height 26
click at [1141, 720] on button "Lukk" at bounding box center [1113, 730] width 226 height 26
click at [1377, 312] on div "Arealbruk" at bounding box center [1415, 317] width 226 height 20
click at [230, 437] on div "Datasett" at bounding box center [235, 449] width 61 height 23
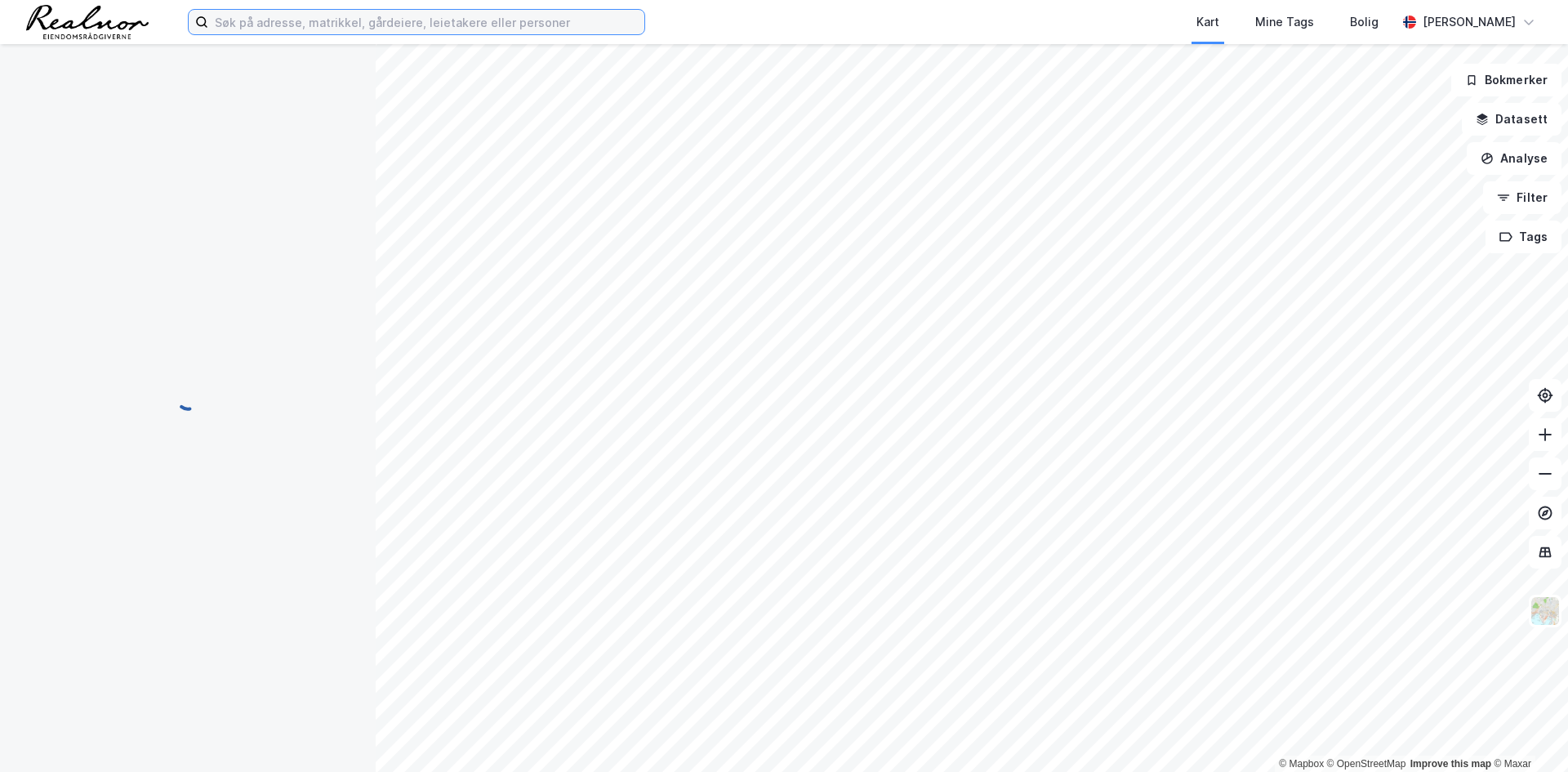
click at [272, 30] on input at bounding box center [427, 22] width 436 height 24
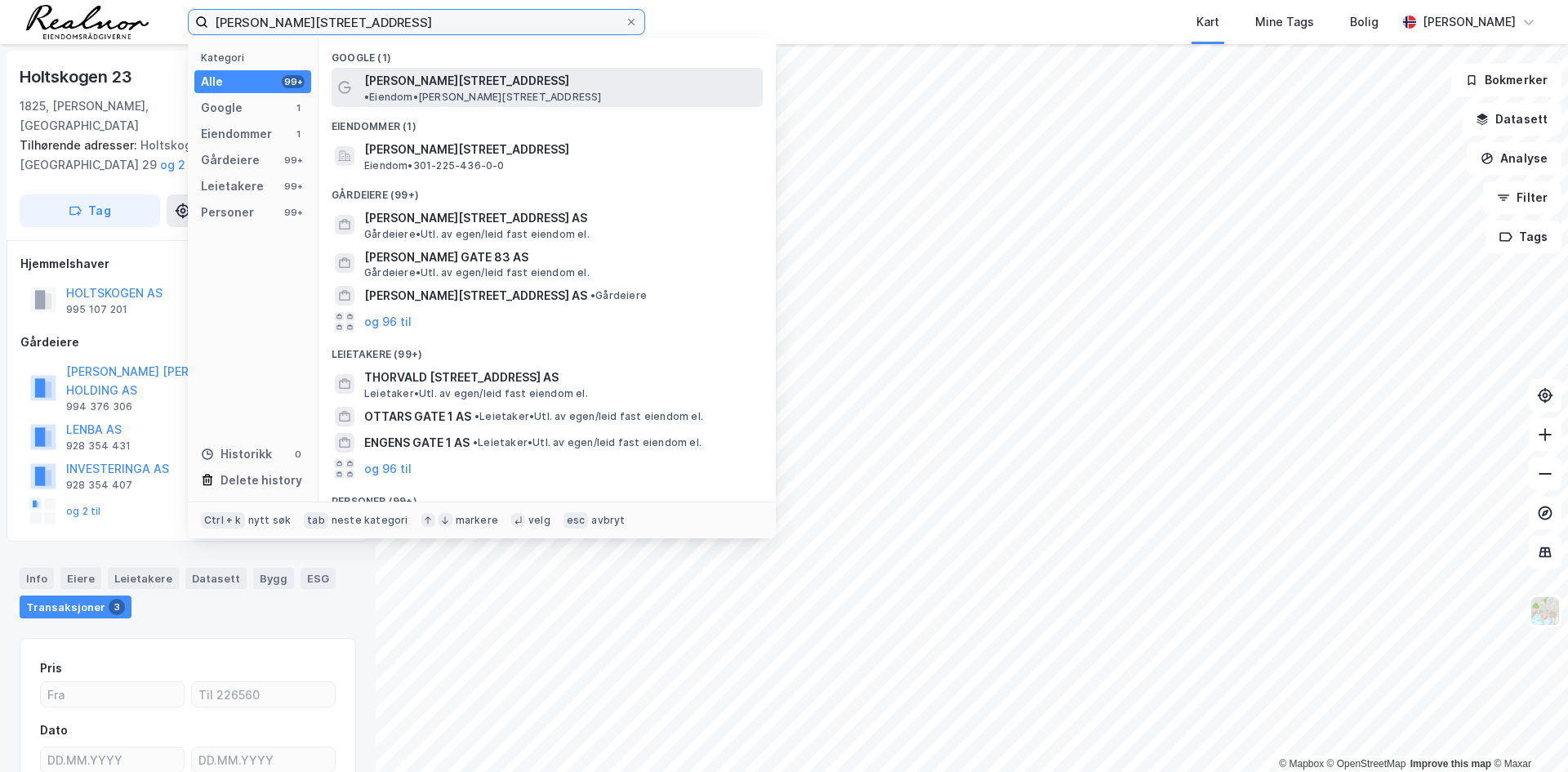
type input "[PERSON_NAME][STREET_ADDRESS]"
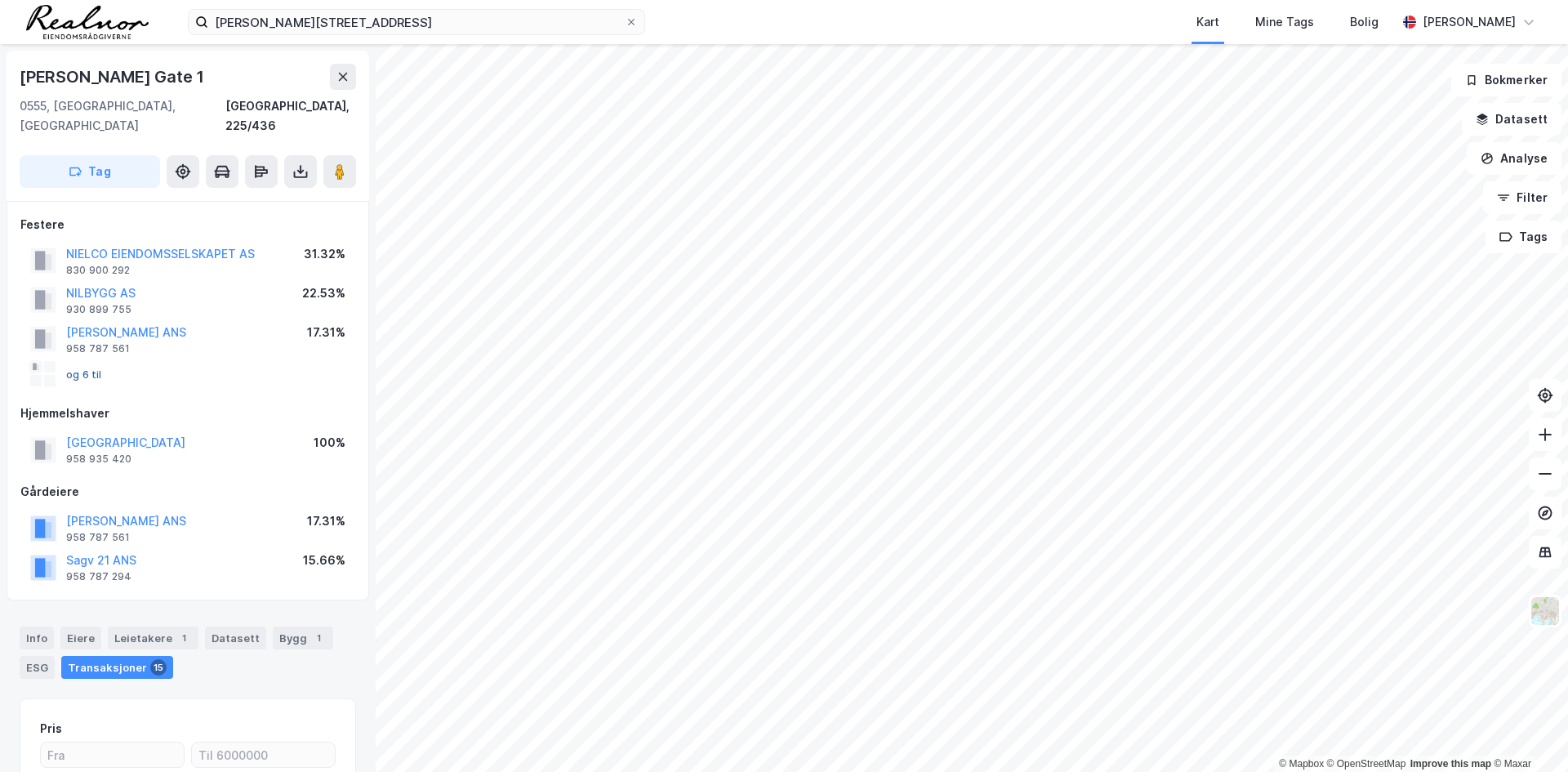
click at [0, 0] on button "og 6 til" at bounding box center [0, 0] width 0 height 0
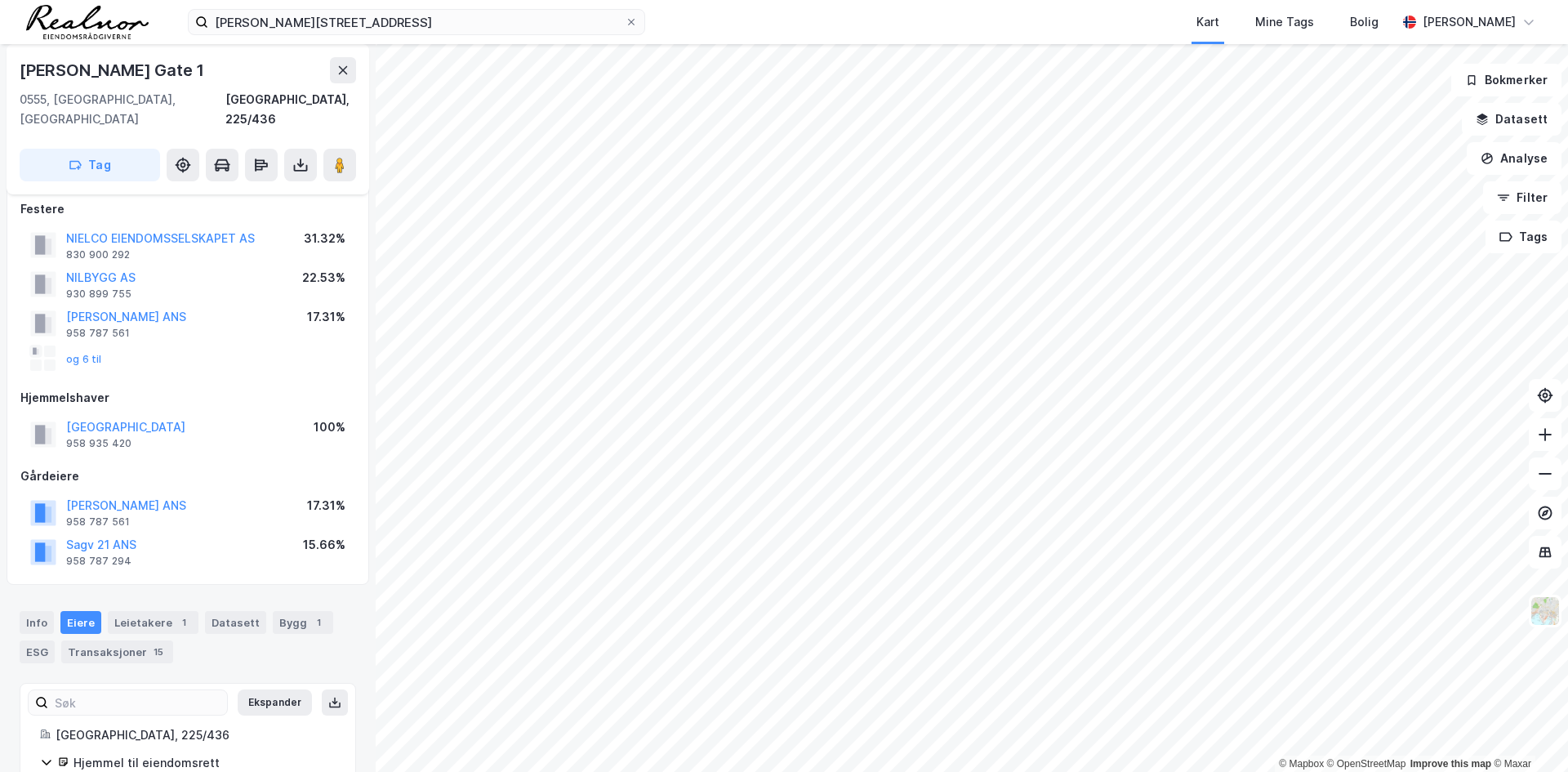
click at [979, 25] on div "Kart Mine Tags Bolig" at bounding box center [1059, 22] width 673 height 44
